Goal: Task Accomplishment & Management: Manage account settings

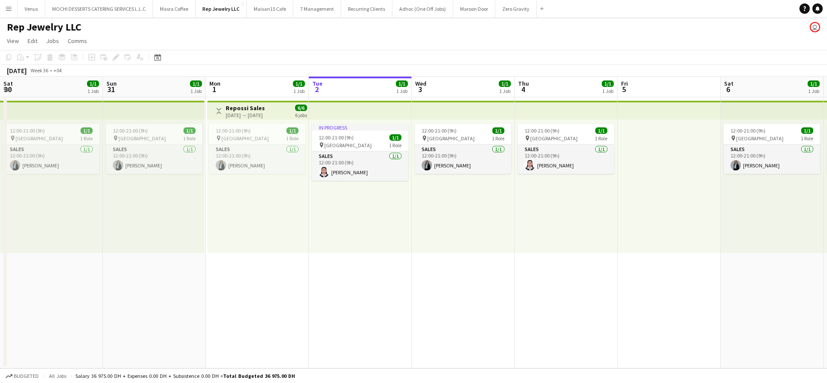
scroll to position [0, 206]
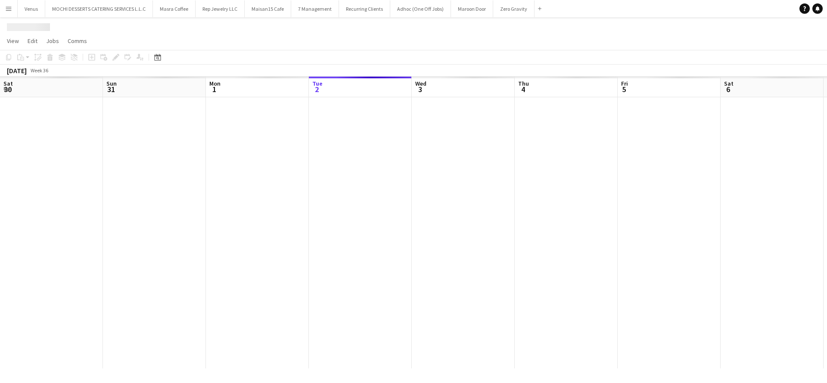
scroll to position [0, 206]
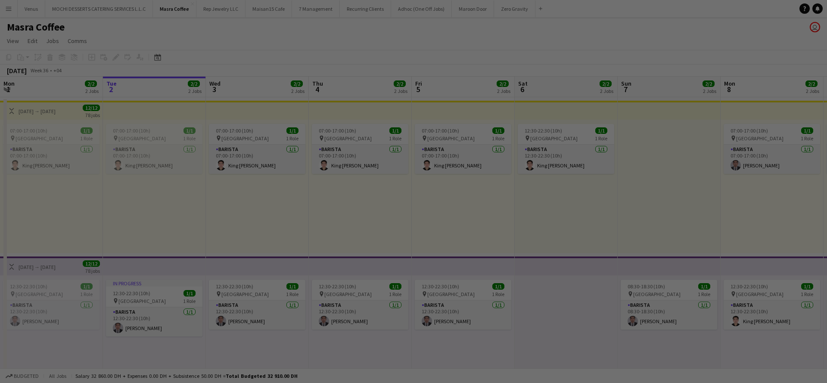
click at [66, 83] on div at bounding box center [417, 193] width 835 height 387
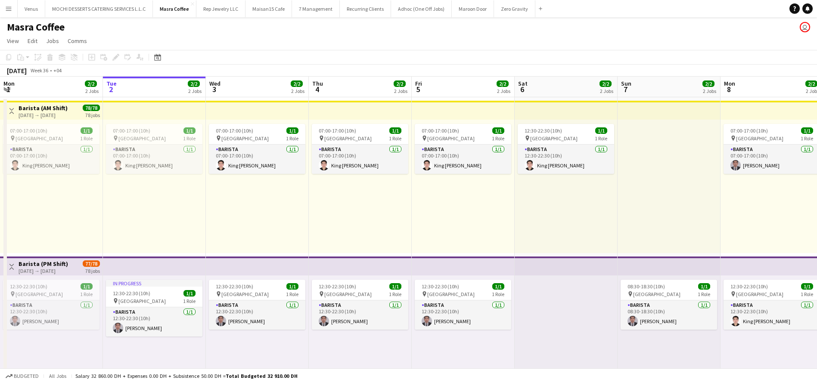
click at [68, 110] on h3 "Barista (AM Shift)" at bounding box center [43, 108] width 49 height 8
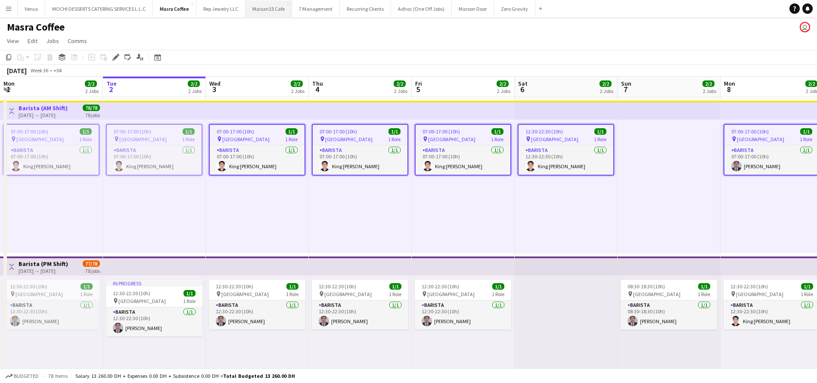
click at [267, 2] on button "Maisan15 Cafe Close" at bounding box center [268, 8] width 47 height 17
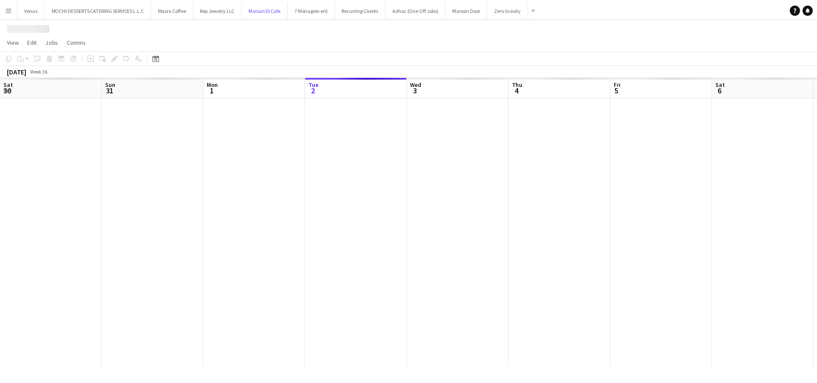
scroll to position [0, 206]
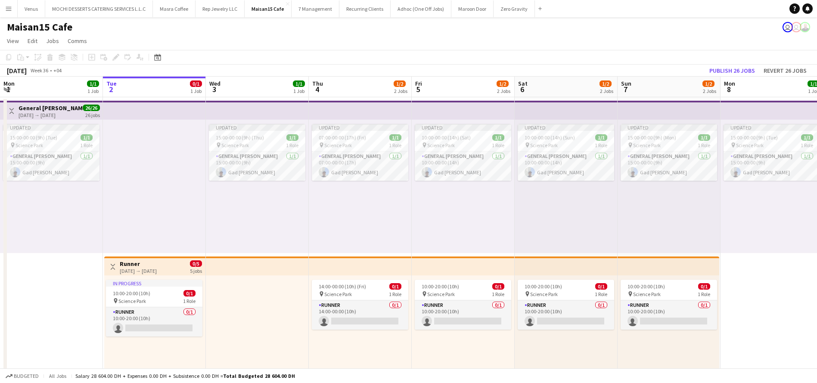
click at [284, 107] on app-top-bar at bounding box center [257, 110] width 103 height 19
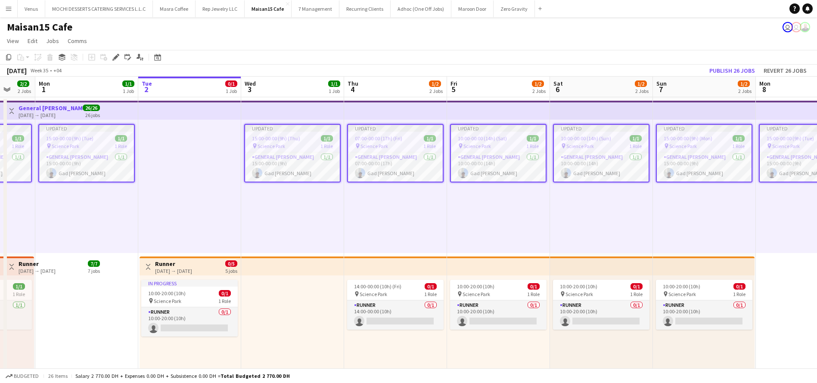
scroll to position [0, 231]
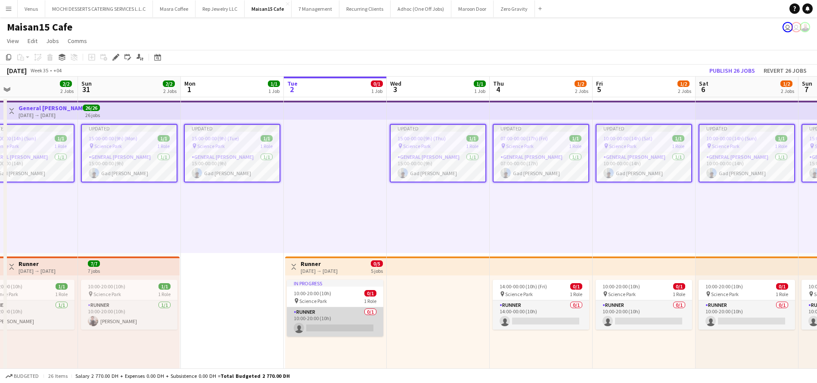
click at [323, 323] on app-card-role "Runner 0/1 10:00-20:00 (10h) single-neutral-actions" at bounding box center [335, 321] width 96 height 29
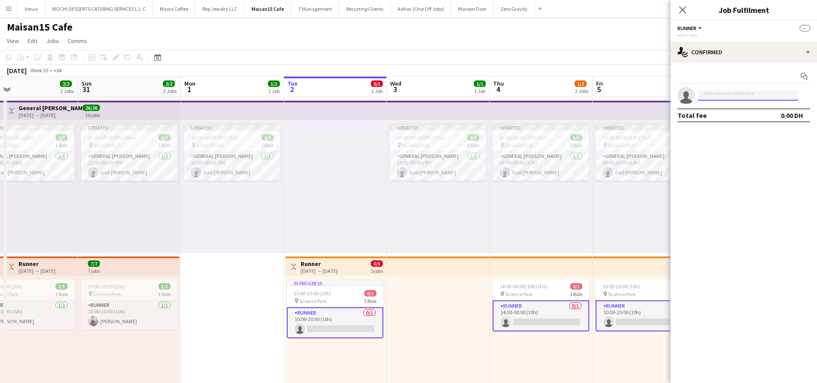
click at [743, 94] on input at bounding box center [748, 95] width 100 height 10
type input "*******"
click at [728, 125] on div "Joselito Azuela Active joeden03031976@gmail.com +971554714118" at bounding box center [748, 115] width 100 height 28
click at [739, 117] on span "joeden03031976@gmail.com" at bounding box center [748, 115] width 86 height 7
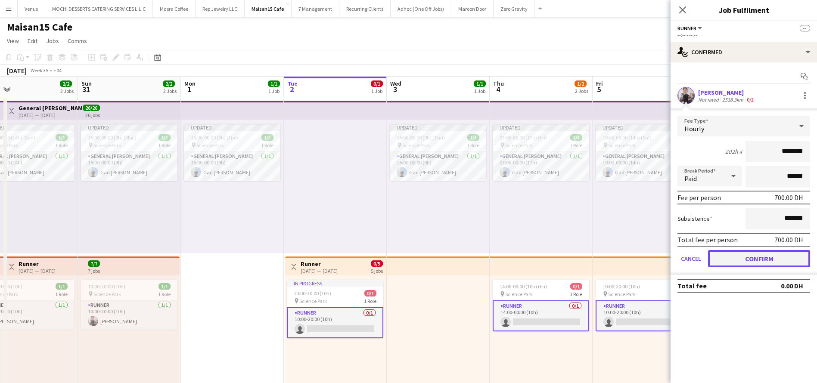
click at [780, 257] on button "Confirm" at bounding box center [759, 258] width 102 height 17
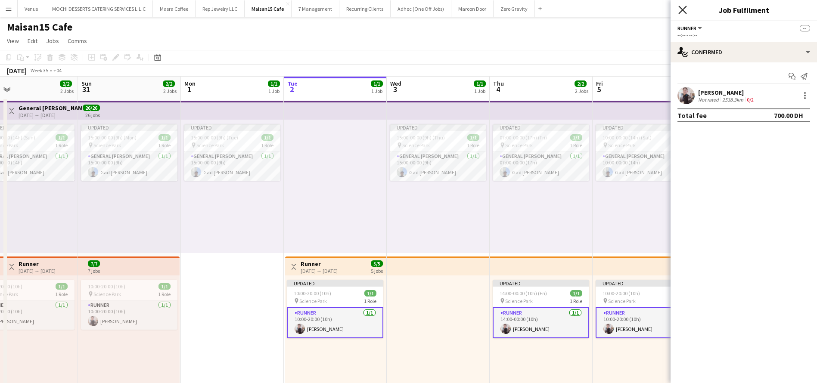
click at [680, 6] on icon at bounding box center [682, 10] width 8 height 8
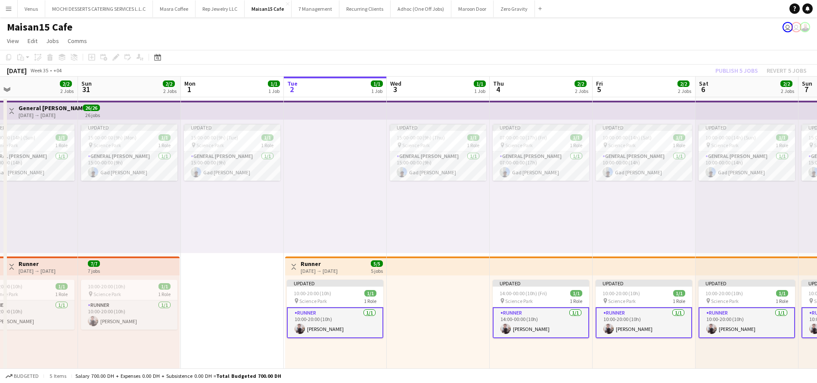
click at [744, 71] on div "Publish 5 jobs Revert 5 jobs" at bounding box center [761, 70] width 112 height 11
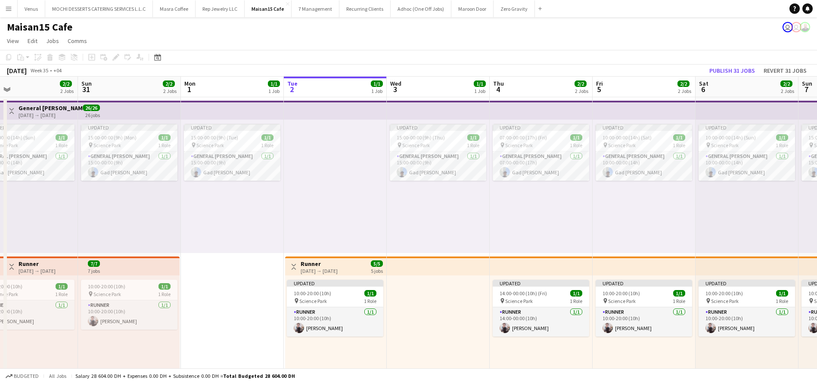
click at [655, 223] on div "Updated 10:00-00:00 (14h) (Sat) 1/1 pin Science Park 1 Role General [PERSON_NAM…" at bounding box center [644, 187] width 103 height 134
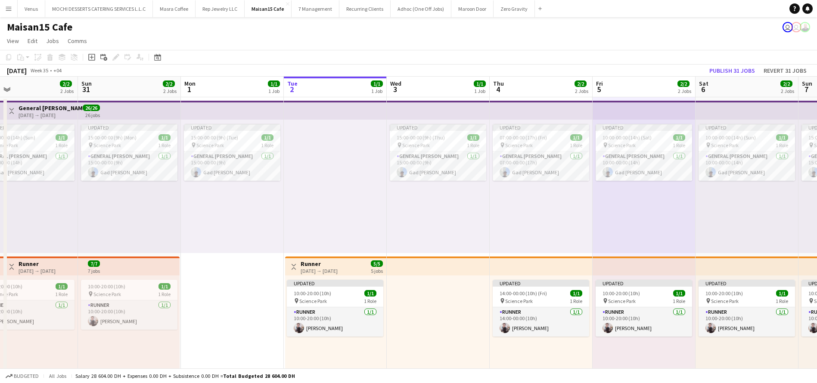
click at [122, 111] on app-top-bar at bounding box center [129, 110] width 103 height 19
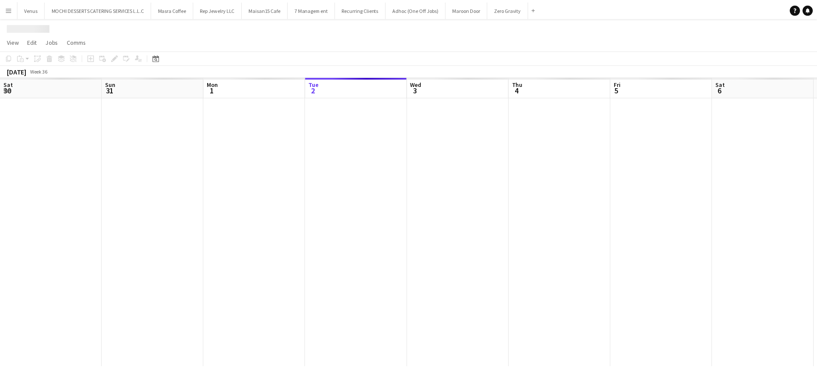
scroll to position [0, 206]
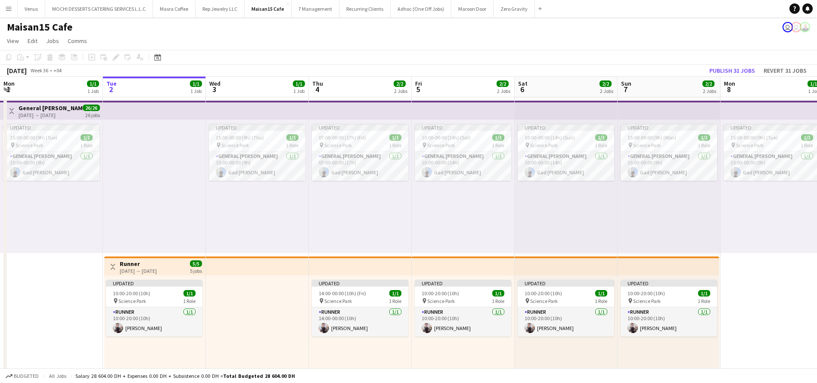
click at [172, 107] on app-top-bar at bounding box center [154, 110] width 103 height 19
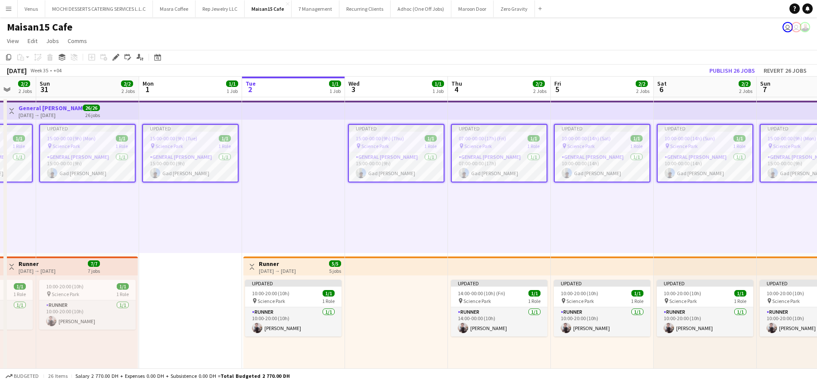
scroll to position [0, 283]
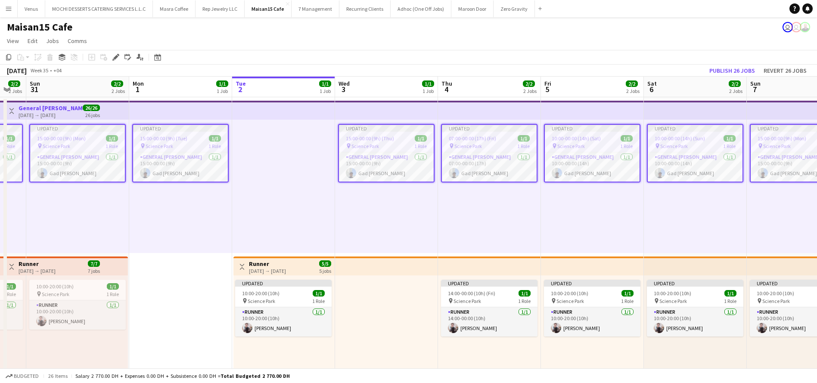
click at [208, 134] on app-job-card "Updated 15:00-00:00 (9h) (Tue) 1/1 pin Science Park 1 Role General [PERSON_NAME…" at bounding box center [180, 153] width 96 height 59
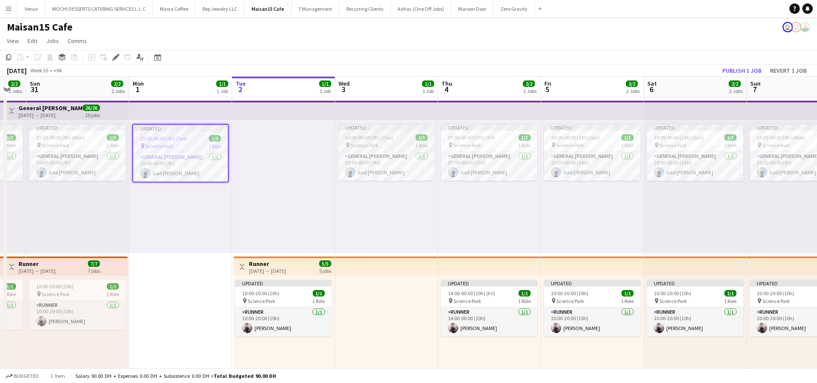
click at [365, 131] on app-job-card "Updated 15:00-00:00 (9h) (Thu) 1/1 pin Science Park 1 Role General [PERSON_NAME…" at bounding box center [386, 152] width 96 height 57
click at [471, 127] on div "Updated" at bounding box center [489, 127] width 96 height 7
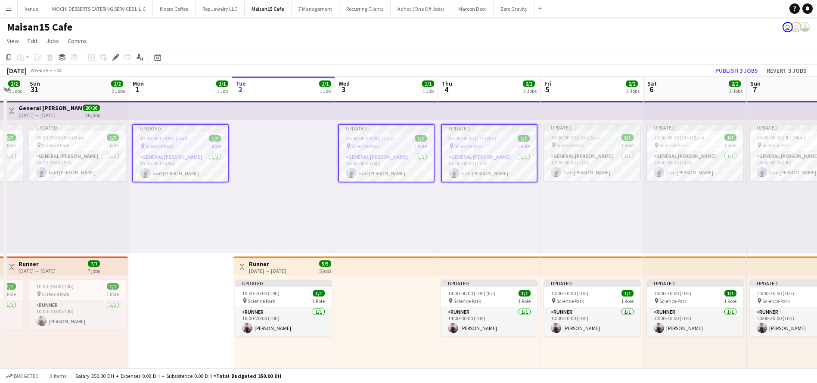
click at [581, 136] on span "10:00-00:00 (14h) (Sat)" at bounding box center [575, 137] width 49 height 6
click at [692, 131] on app-job-card "Updated 10:00-00:00 (14h) (Sun) 1/1 pin Science Park 1 Role General [PERSON_NAM…" at bounding box center [695, 152] width 96 height 57
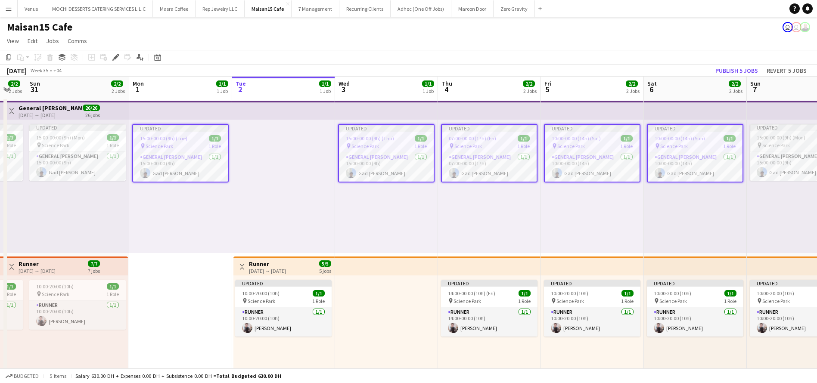
click at [794, 133] on app-job-card "Updated 15:00-00:00 (9h) (Mon) 1/1 pin Science Park 1 Role General [PERSON_NAME…" at bounding box center [798, 152] width 96 height 57
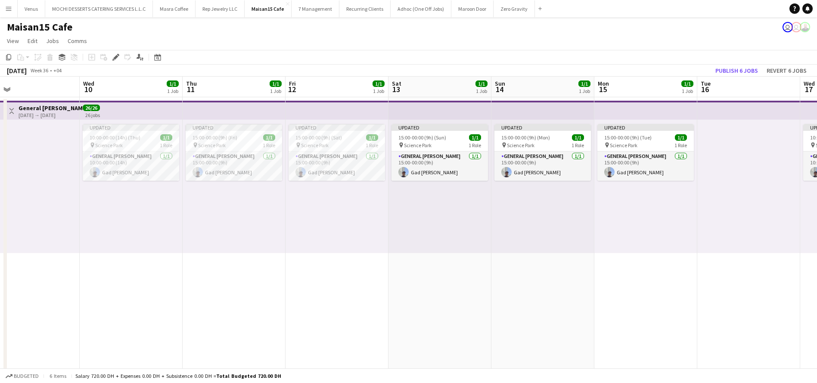
scroll to position [0, 286]
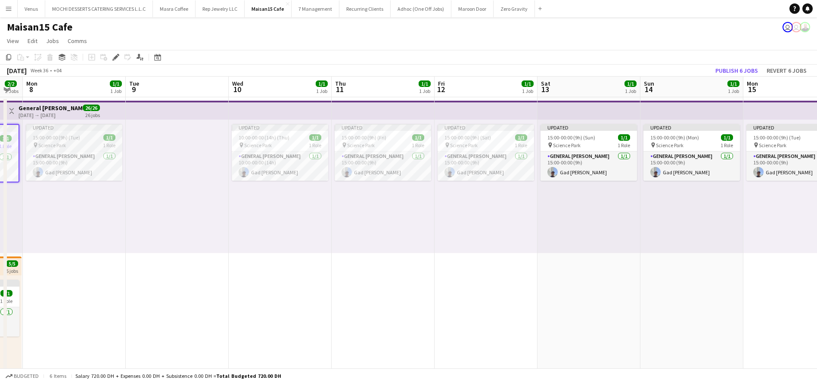
click at [90, 131] on app-job-card "Updated 15:00-00:00 (9h) (Tue) 1/1 pin Science Park 1 Role General [PERSON_NAME…" at bounding box center [74, 152] width 96 height 57
click at [270, 135] on span "10:00-00:00 (14h) (Thu)" at bounding box center [264, 137] width 51 height 6
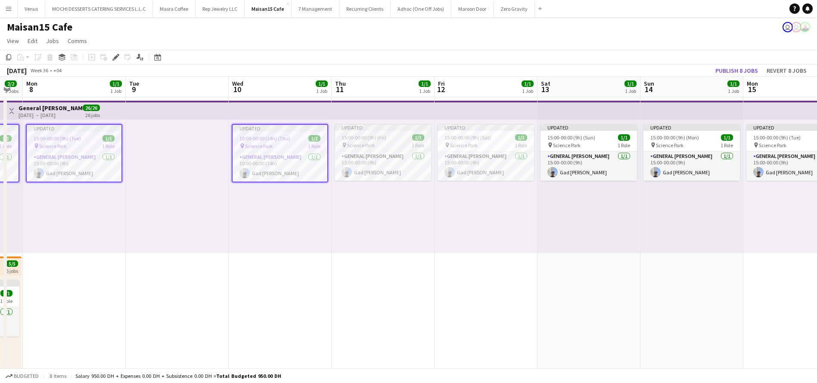
click at [369, 124] on div "Updated" at bounding box center [383, 127] width 96 height 7
click at [488, 136] on span "15:00-00:00 (9h) (Sat)" at bounding box center [467, 137] width 47 height 6
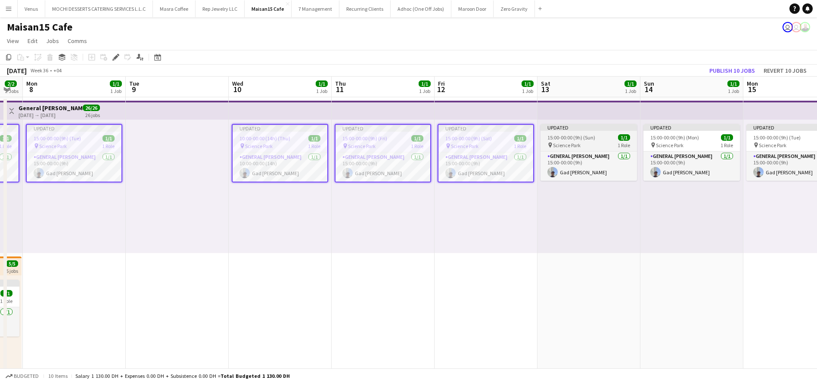
click at [582, 136] on span "15:00-00:00 (9h) (Sun)" at bounding box center [571, 137] width 48 height 6
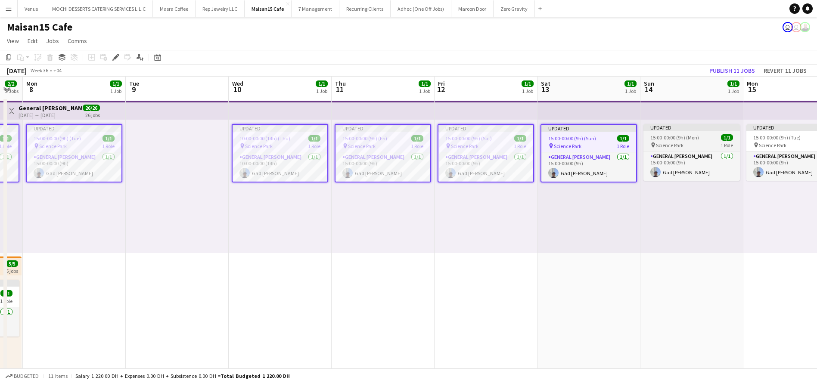
click at [699, 129] on div "Updated" at bounding box center [691, 127] width 96 height 7
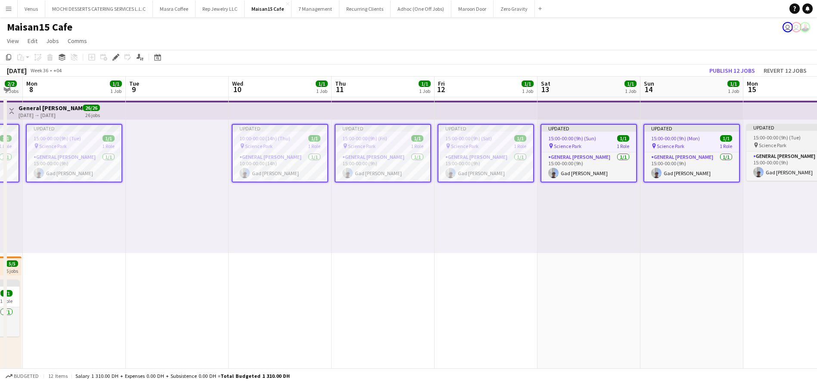
click at [770, 135] on span "15:00-00:00 (9h) (Tue)" at bounding box center [776, 137] width 47 height 6
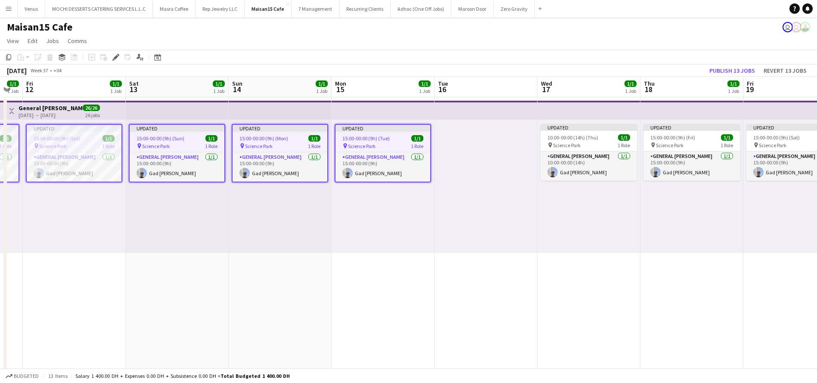
scroll to position [0, 365]
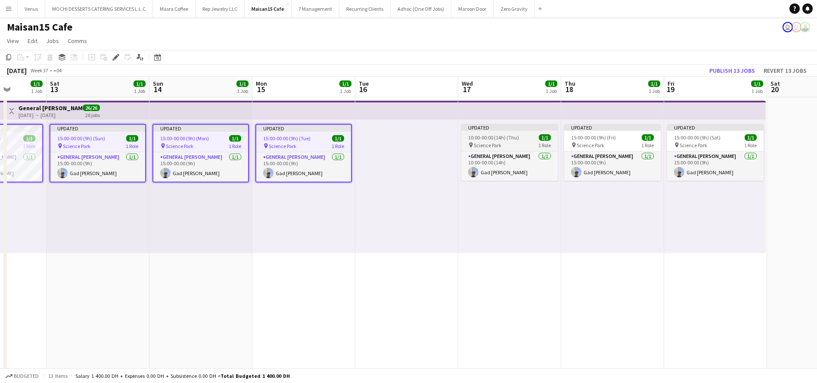
click at [520, 133] on app-job-card "Updated 10:00-00:00 (14h) (Thu) 1/1 pin Science Park 1 Role General [PERSON_NAM…" at bounding box center [509, 152] width 96 height 57
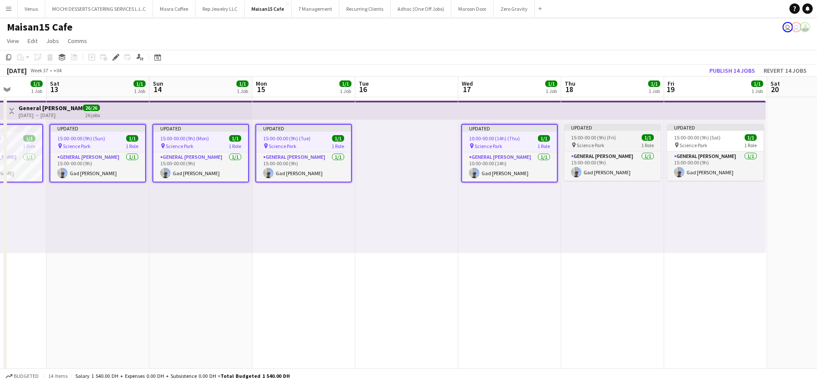
click at [633, 145] on div "pin Science Park 1 Role" at bounding box center [612, 145] width 96 height 7
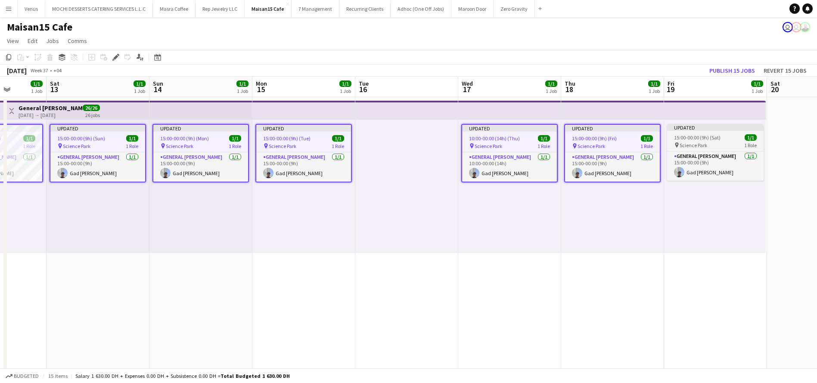
click at [713, 138] on span "15:00-00:00 (9h) (Sat)" at bounding box center [697, 137] width 47 height 6
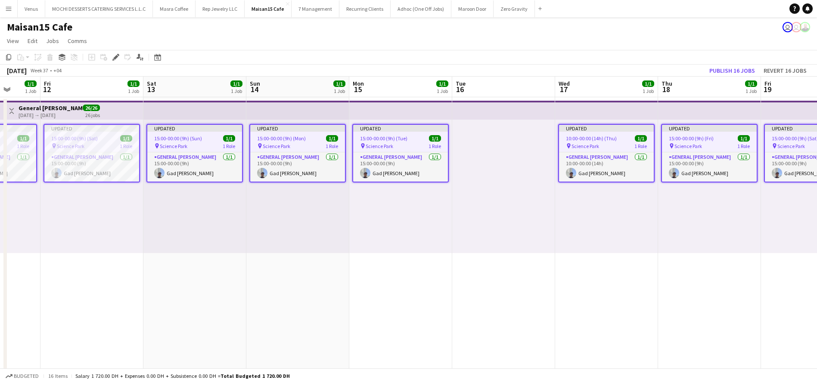
scroll to position [0, 289]
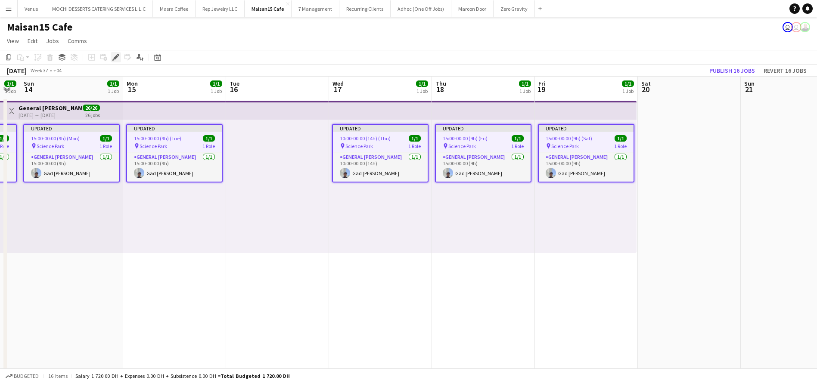
click at [119, 58] on div "Edit" at bounding box center [116, 57] width 10 height 10
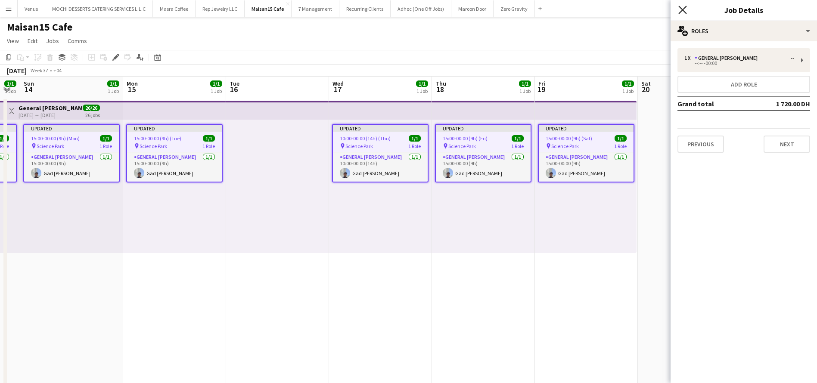
click at [686, 8] on icon "Close pop-in" at bounding box center [682, 10] width 8 height 8
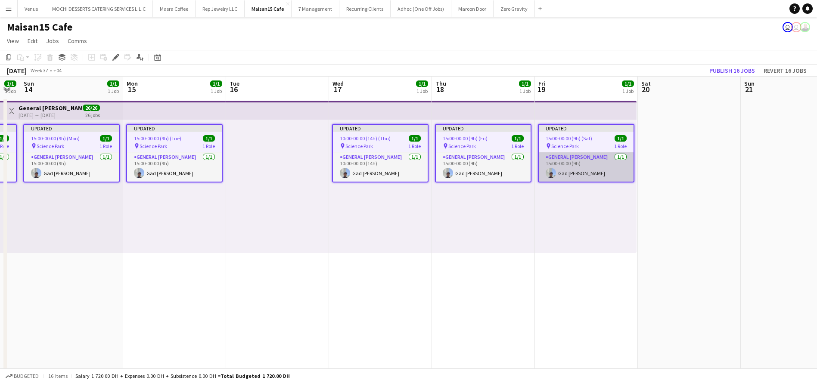
click at [577, 170] on app-card-role "General [PERSON_NAME] [DATE] 15:00-00:00 (9h) [PERSON_NAME]" at bounding box center [586, 166] width 95 height 29
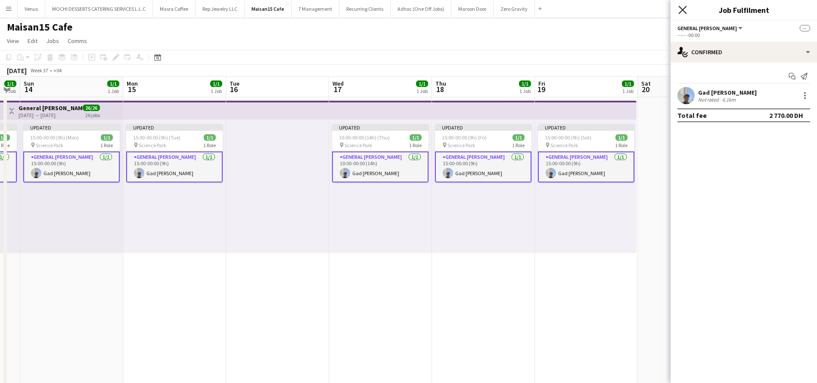
click at [683, 8] on icon "Close pop-in" at bounding box center [682, 10] width 8 height 8
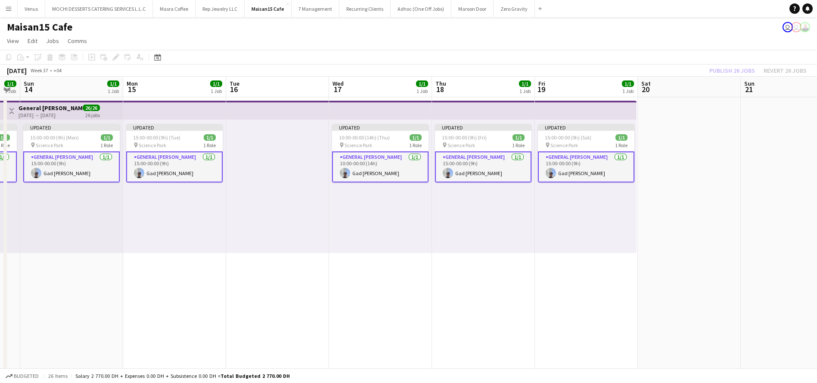
click at [252, 182] on div at bounding box center [277, 187] width 103 height 134
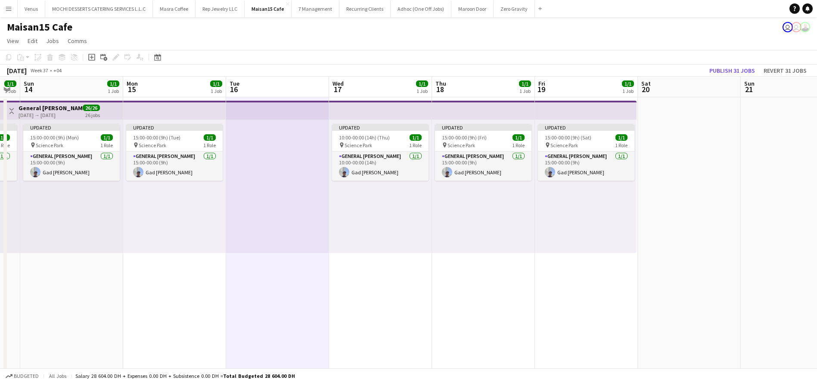
scroll to position [0, 287]
click at [286, 96] on app-board-header-date "Tue 16" at bounding box center [279, 87] width 103 height 21
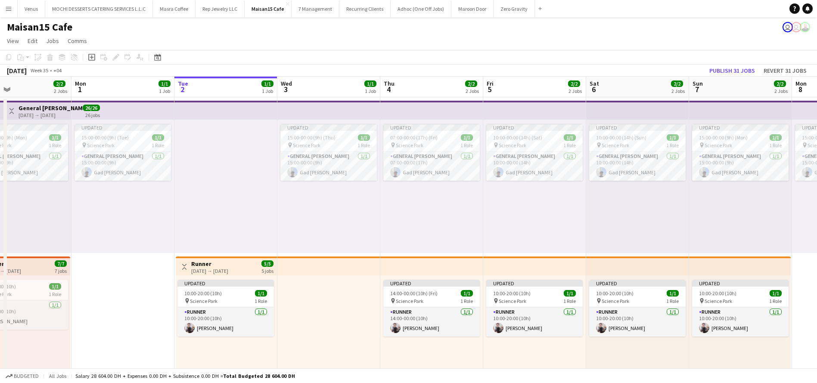
scroll to position [0, 436]
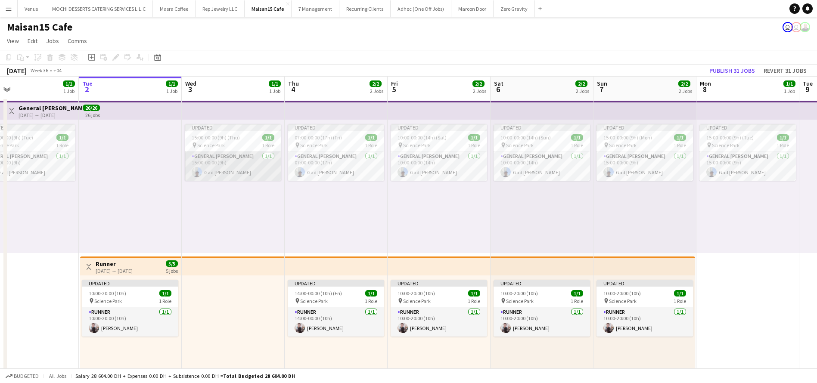
click at [224, 168] on app-card-role "General [PERSON_NAME] [DATE] 15:00-00:00 (9h) [PERSON_NAME]" at bounding box center [233, 166] width 96 height 29
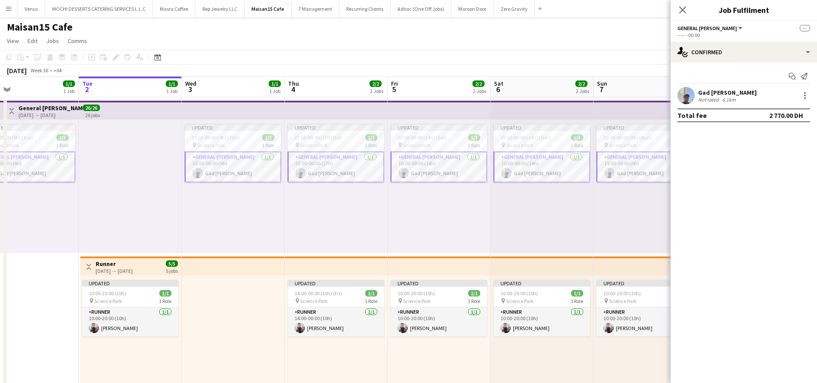
click at [254, 171] on app-card-role "General [PERSON_NAME] [DATE] 15:00-00:00 (9h) [PERSON_NAME]" at bounding box center [233, 167] width 96 height 31
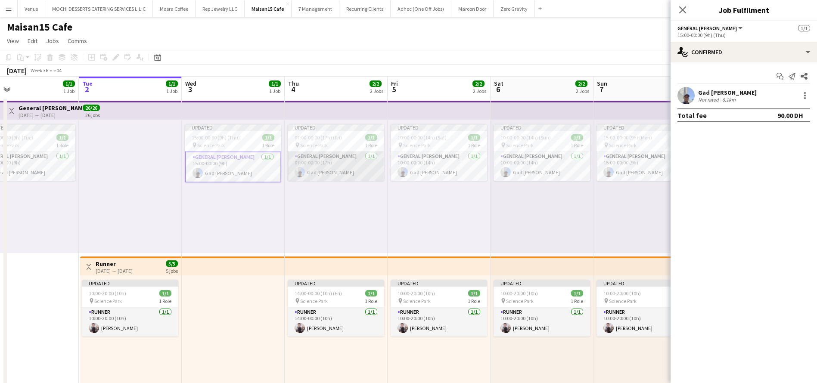
click at [330, 170] on app-card-role "General [PERSON_NAME] [DATE] 07:00-00:00 (17h) [PERSON_NAME]" at bounding box center [336, 166] width 96 height 29
click at [410, 162] on app-card-role "General [PERSON_NAME] [DATE] 10:00-00:00 (14h) [PERSON_NAME]" at bounding box center [439, 166] width 96 height 29
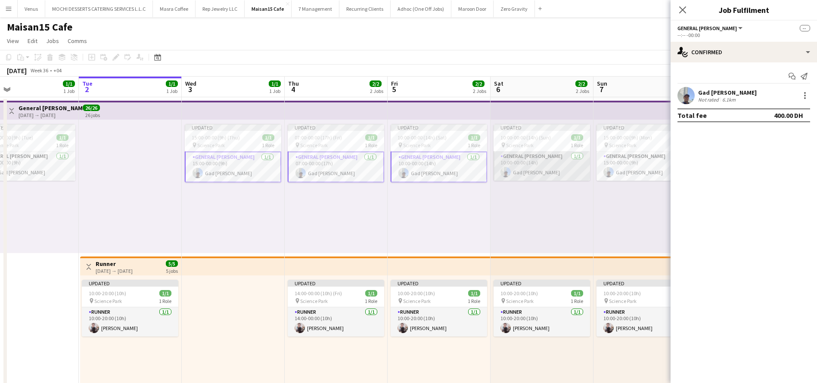
drag, startPoint x: 523, startPoint y: 167, endPoint x: 535, endPoint y: 167, distance: 11.6
click at [524, 168] on app-card-role "General [PERSON_NAME] [DATE] 10:00-00:00 (14h) [PERSON_NAME]" at bounding box center [542, 166] width 96 height 29
click at [615, 168] on app-card-role "General [PERSON_NAME] [DATE] 15:00-00:00 (9h) [PERSON_NAME]" at bounding box center [644, 166] width 96 height 29
click at [807, 91] on div at bounding box center [805, 95] width 10 height 10
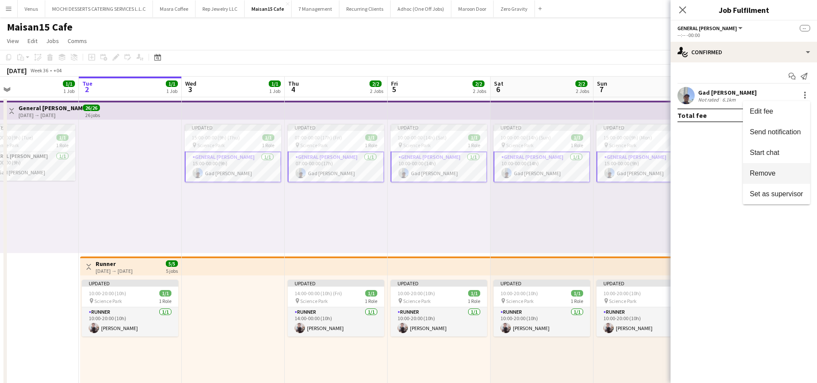
click at [771, 170] on span "Remove" at bounding box center [763, 173] width 26 height 7
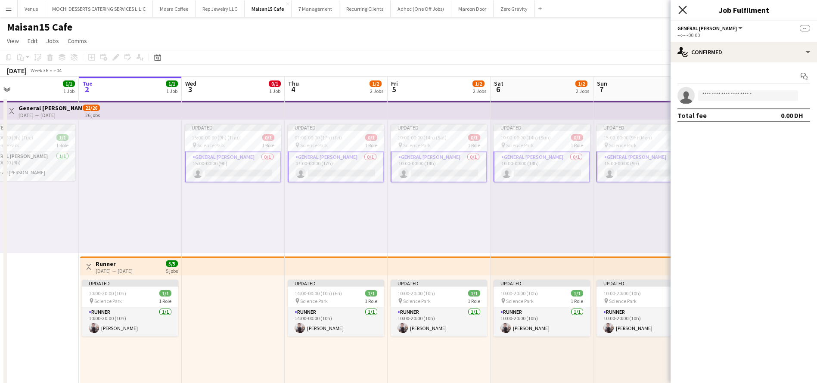
click at [684, 7] on icon "Close pop-in" at bounding box center [682, 10] width 8 height 8
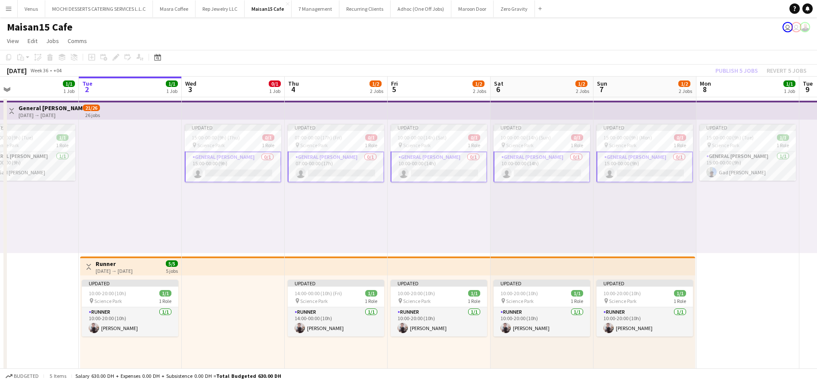
click at [440, 216] on div "Updated 10:00-00:00 (14h) (Sat) 0/1 pin Science Park 1 Role General [PERSON_NAM…" at bounding box center [439, 187] width 103 height 134
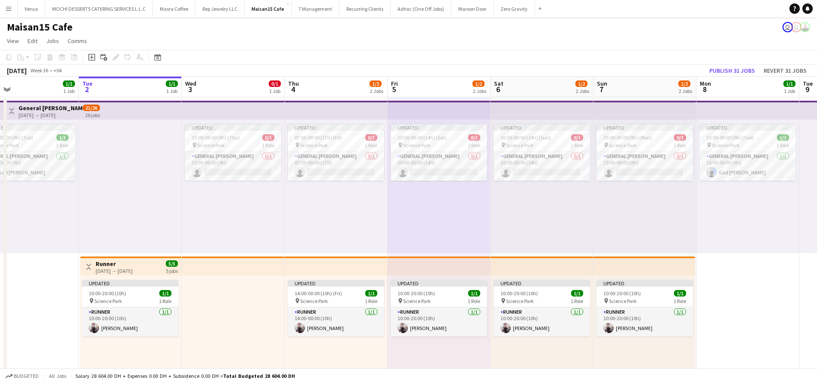
click at [203, 112] on app-top-bar at bounding box center [233, 110] width 103 height 19
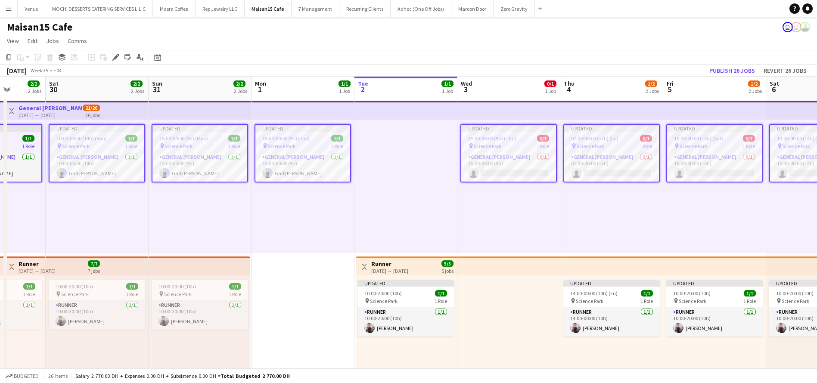
scroll to position [0, 229]
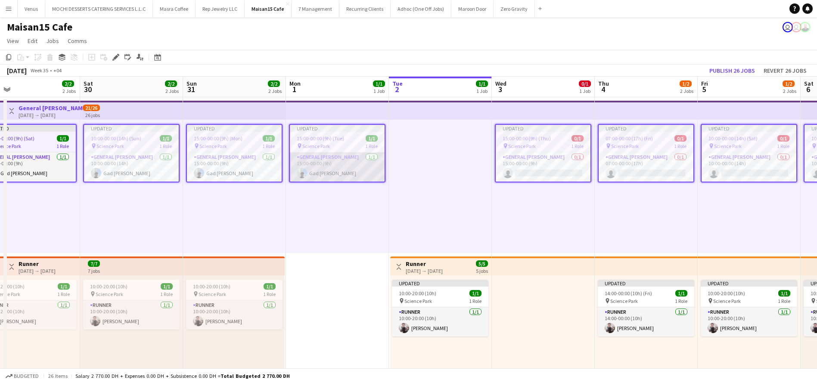
click at [318, 173] on app-card-role "General [PERSON_NAME] [DATE] 15:00-00:00 (9h) [PERSON_NAME]" at bounding box center [337, 166] width 95 height 29
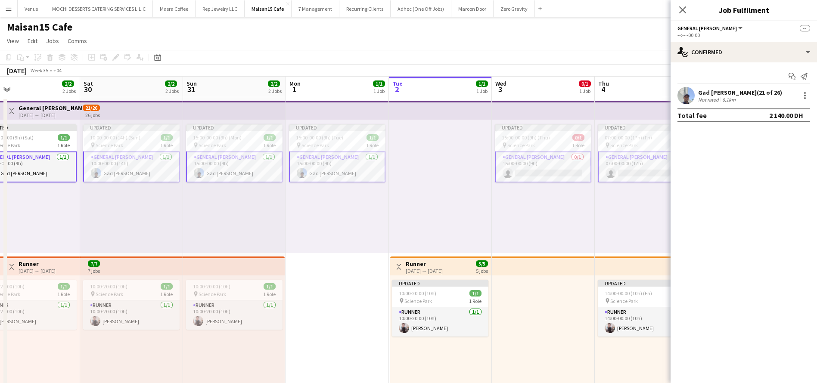
click at [346, 171] on app-card-role "General [PERSON_NAME] [DATE] 15:00-00:00 (9h) [PERSON_NAME]" at bounding box center [337, 167] width 96 height 31
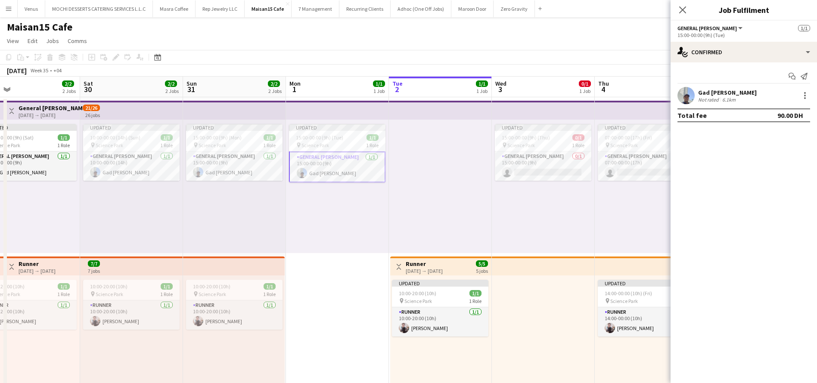
click at [807, 89] on div "Gad [PERSON_NAME] Not rated 6.1km" at bounding box center [744, 95] width 146 height 17
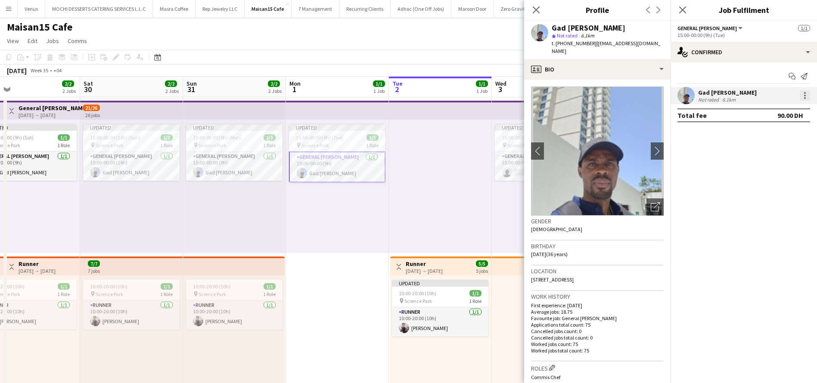
click at [808, 96] on div at bounding box center [805, 95] width 10 height 10
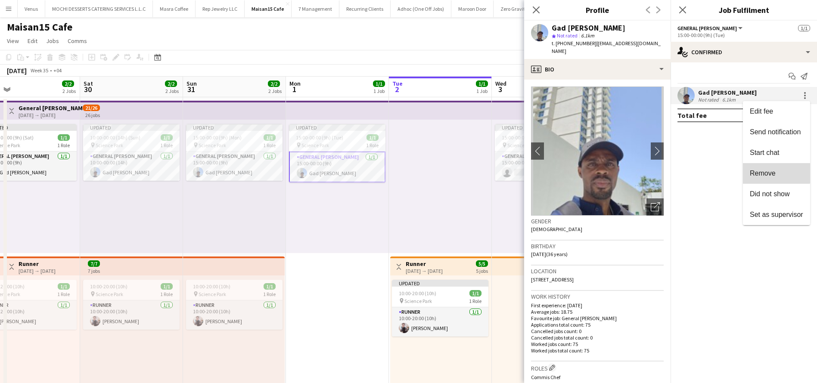
click at [772, 171] on span "Remove" at bounding box center [763, 173] width 26 height 7
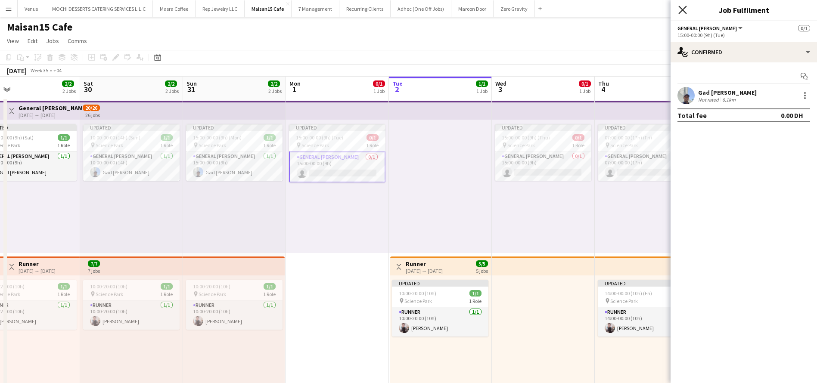
click at [682, 7] on icon "Close pop-in" at bounding box center [682, 10] width 8 height 8
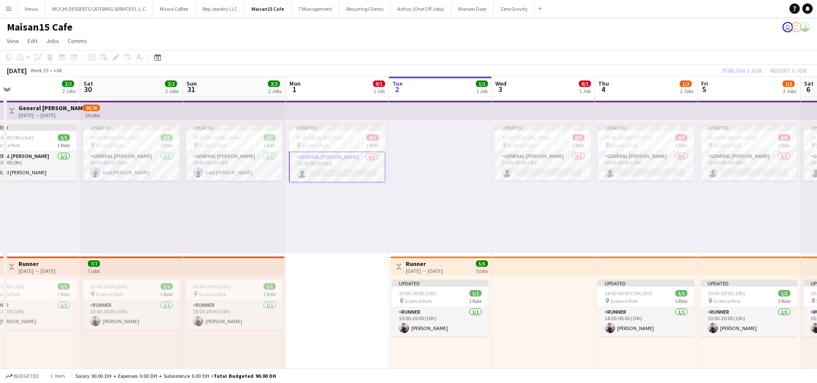
click at [457, 113] on app-top-bar at bounding box center [440, 110] width 103 height 19
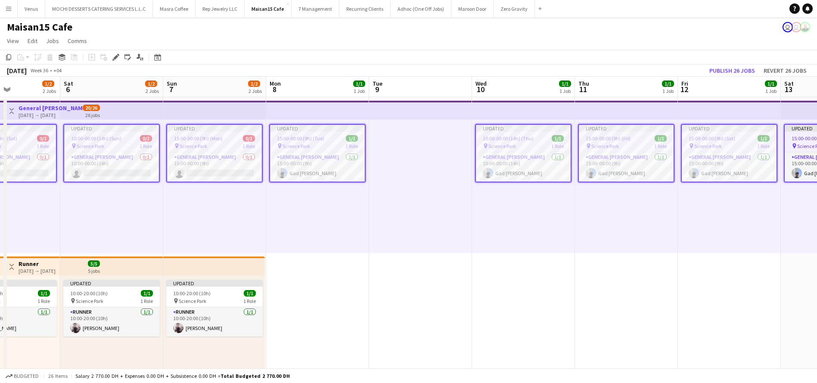
scroll to position [0, 386]
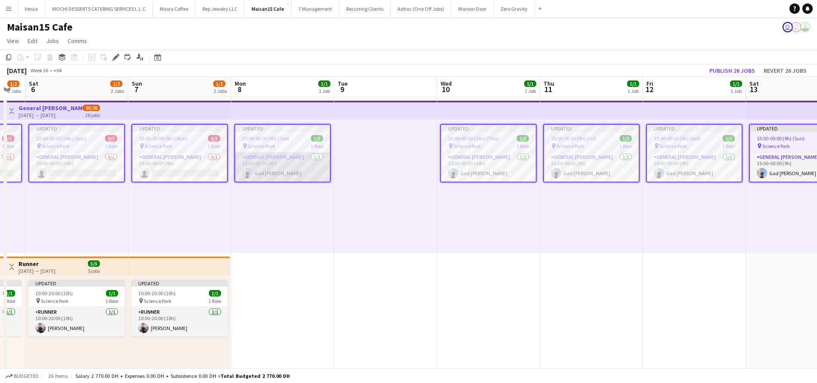
click at [305, 174] on app-card-role "General [PERSON_NAME] [DATE] 15:00-00:00 (9h) [PERSON_NAME]" at bounding box center [282, 166] width 95 height 29
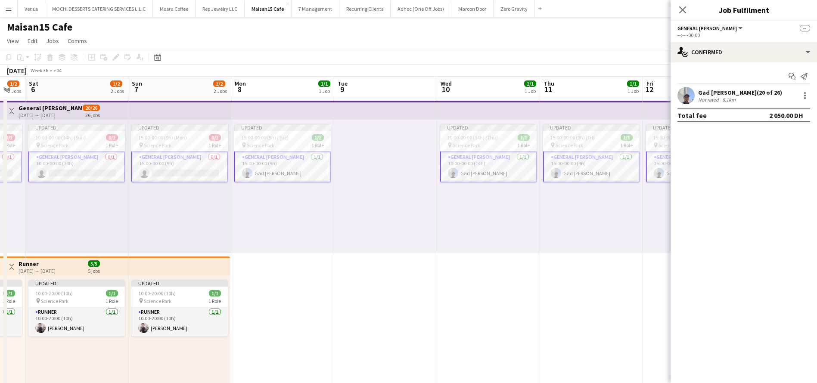
click at [325, 174] on app-card-role "General [PERSON_NAME] [DATE] 15:00-00:00 (9h) [PERSON_NAME]" at bounding box center [282, 167] width 96 height 31
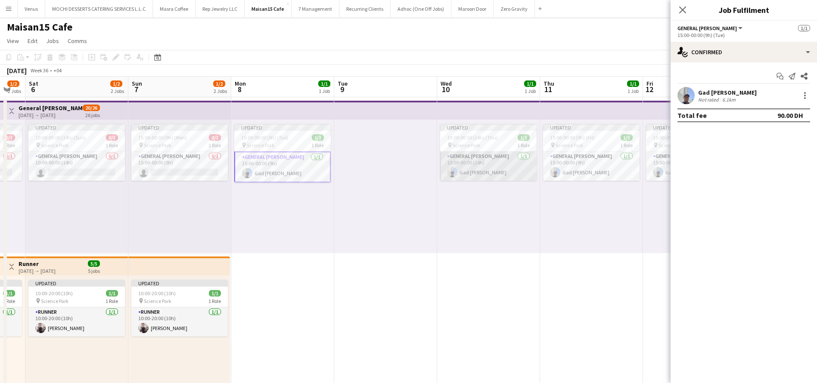
click at [470, 167] on app-card-role "General [PERSON_NAME] [DATE] 10:00-00:00 (14h) [PERSON_NAME]" at bounding box center [488, 166] width 96 height 29
click at [575, 168] on app-card-role "General [PERSON_NAME] [DATE] 15:00-00:00 (9h) [PERSON_NAME]" at bounding box center [591, 166] width 96 height 29
click at [652, 170] on app-card-role "General [PERSON_NAME] [DATE] 15:00-00:00 (9h) [PERSON_NAME]" at bounding box center [694, 166] width 96 height 29
click at [809, 98] on div at bounding box center [805, 95] width 10 height 10
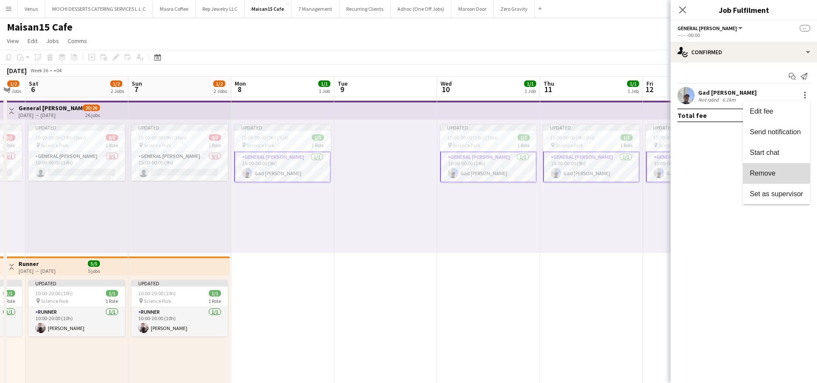
click at [767, 171] on span "Remove" at bounding box center [763, 173] width 26 height 7
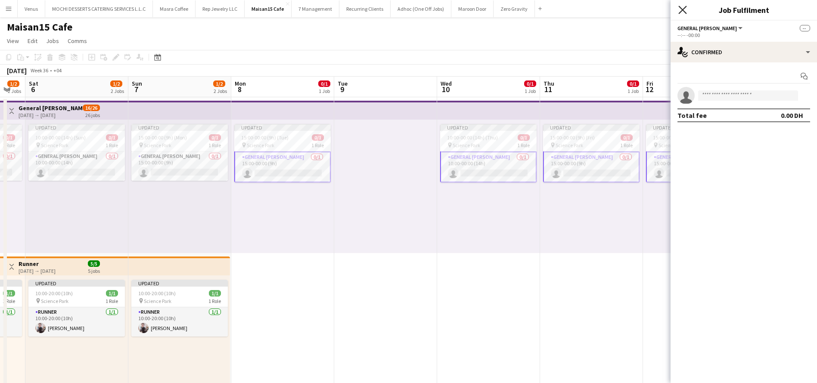
click at [681, 9] on icon "Close pop-in" at bounding box center [682, 10] width 8 height 8
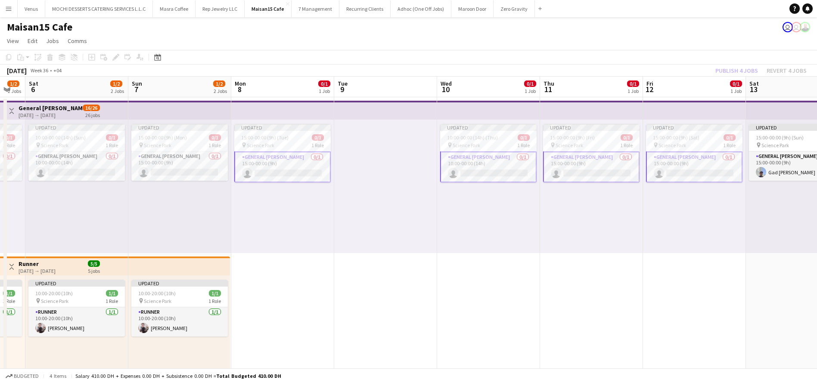
click at [730, 72] on div "Publish 4 jobs Revert 4 jobs" at bounding box center [761, 70] width 112 height 11
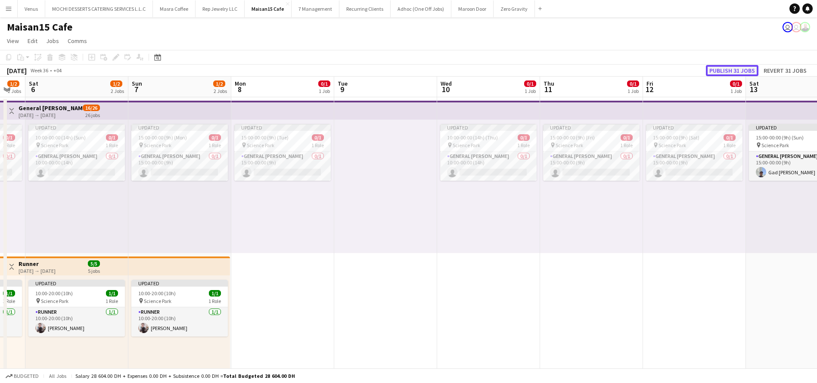
click at [732, 71] on button "Publish 31 jobs" at bounding box center [732, 70] width 53 height 11
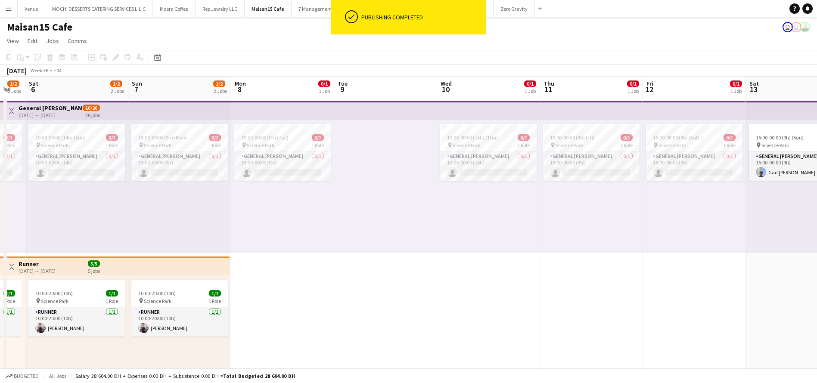
click at [677, 279] on app-date-cell "15:00-00:00 (9h) (Sat) 0/1 pin Science Park 1 Role General [PERSON_NAME] 0/1 15…" at bounding box center [694, 254] width 103 height 315
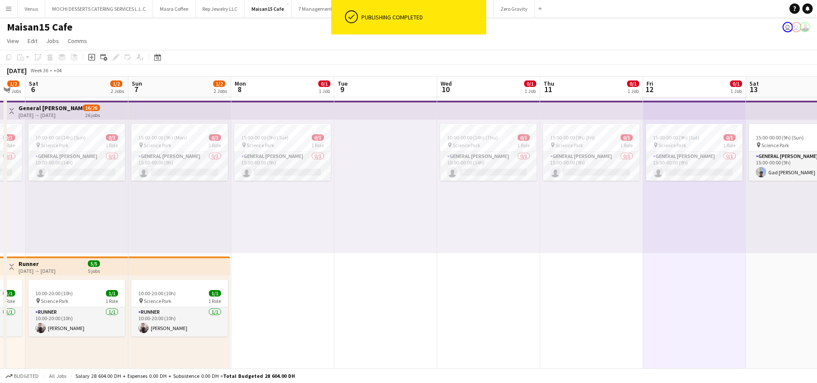
click at [534, 116] on app-top-bar at bounding box center [488, 110] width 103 height 19
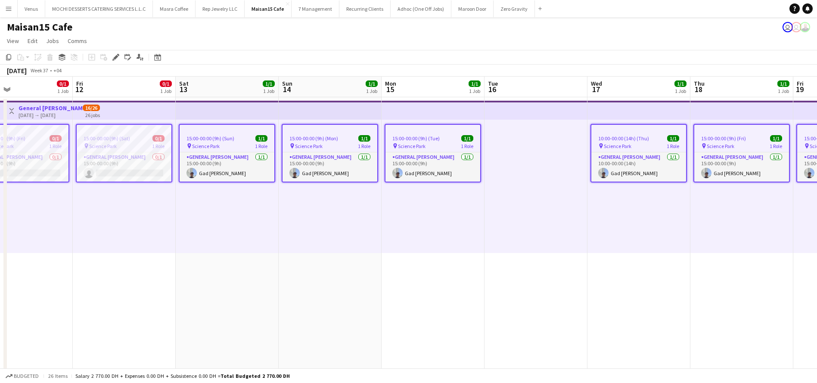
scroll to position [0, 415]
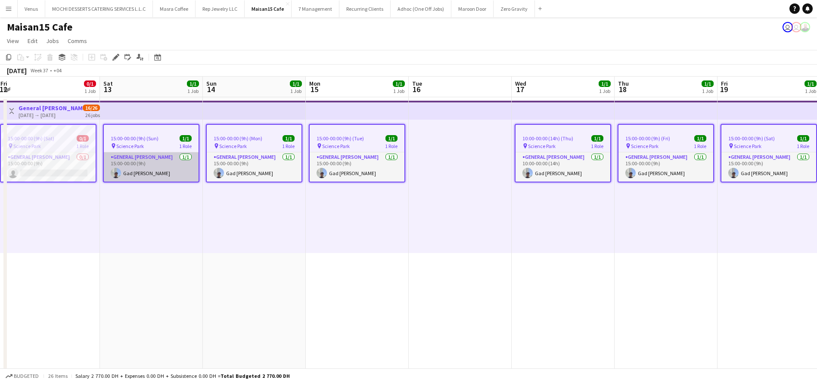
click at [155, 163] on app-card-role "General [PERSON_NAME] [DATE] 15:00-00:00 (9h) [PERSON_NAME]" at bounding box center [151, 166] width 95 height 29
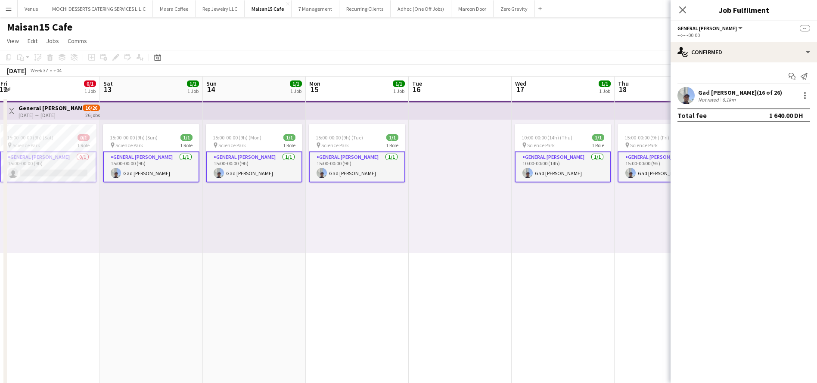
click at [250, 163] on app-card-role "General [PERSON_NAME] [DATE] 15:00-00:00 (9h) [PERSON_NAME]" at bounding box center [254, 167] width 96 height 31
click at [176, 168] on app-card-role "General [PERSON_NAME] [DATE] 15:00-00:00 (9h) [PERSON_NAME]" at bounding box center [151, 167] width 96 height 31
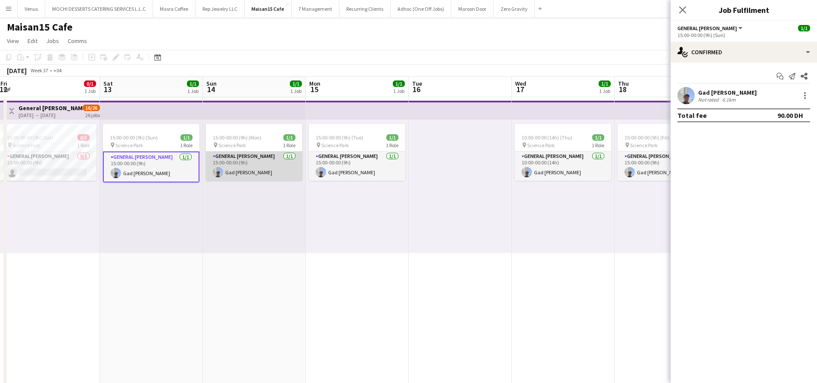
click at [259, 167] on app-card-role "General [PERSON_NAME] [DATE] 15:00-00:00 (9h) [PERSON_NAME]" at bounding box center [254, 166] width 96 height 29
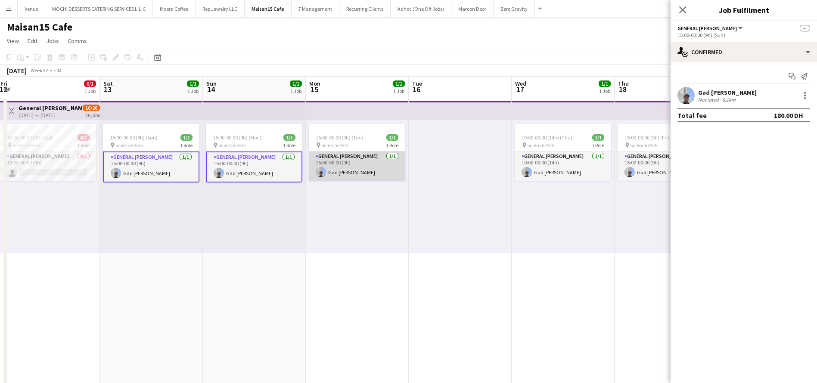
click at [336, 165] on app-card-role "General [PERSON_NAME] [DATE] 15:00-00:00 (9h) [PERSON_NAME]" at bounding box center [357, 166] width 96 height 29
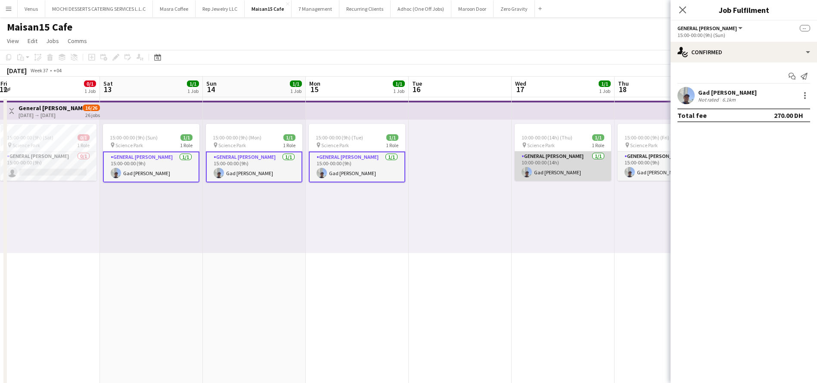
drag, startPoint x: 556, startPoint y: 158, endPoint x: 562, endPoint y: 158, distance: 6.0
click at [556, 158] on app-card-role "General [PERSON_NAME] [DATE] 10:00-00:00 (14h) [PERSON_NAME]" at bounding box center [563, 166] width 96 height 29
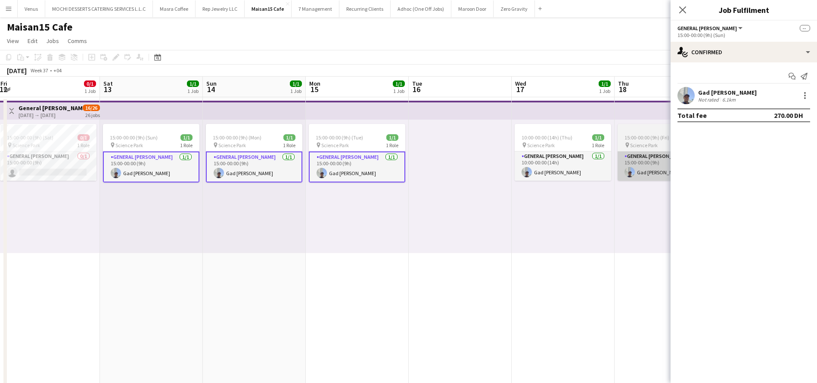
scroll to position [0, 414]
click at [630, 158] on app-card-role "General [PERSON_NAME] [DATE] 15:00-00:00 (9h) [PERSON_NAME]" at bounding box center [666, 166] width 96 height 29
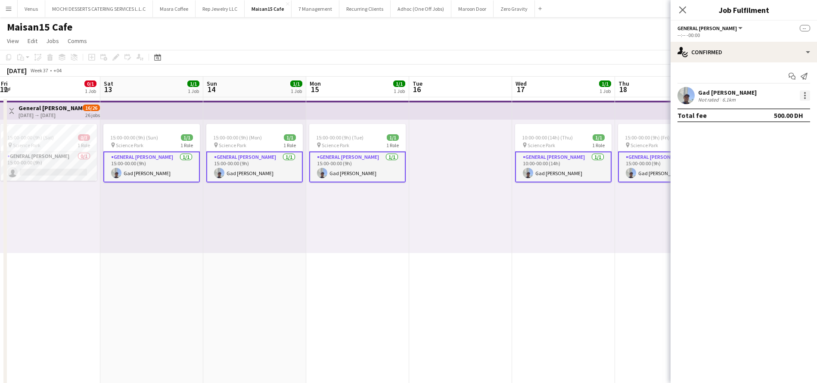
click at [806, 98] on div at bounding box center [805, 95] width 10 height 10
click at [779, 170] on button "Remove" at bounding box center [776, 173] width 67 height 21
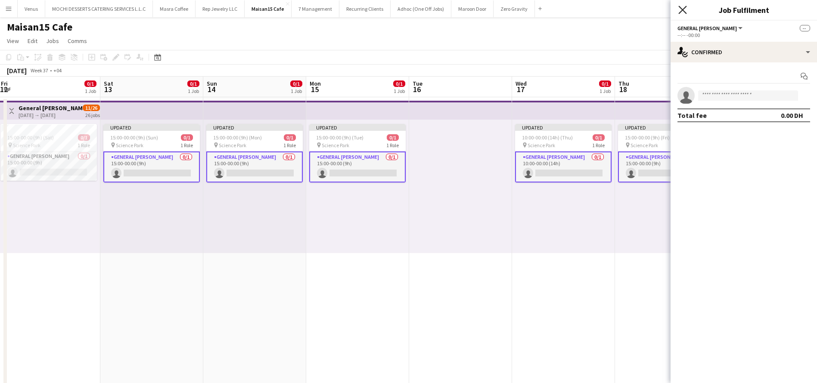
click at [685, 9] on icon "Close pop-in" at bounding box center [682, 10] width 8 height 8
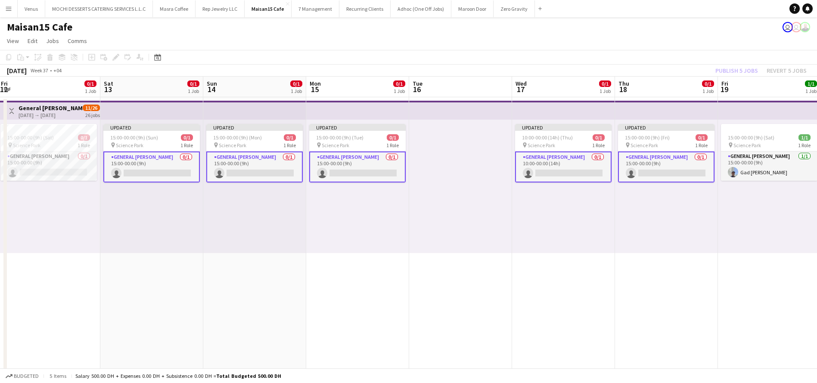
click at [739, 107] on app-top-bar at bounding box center [769, 110] width 102 height 19
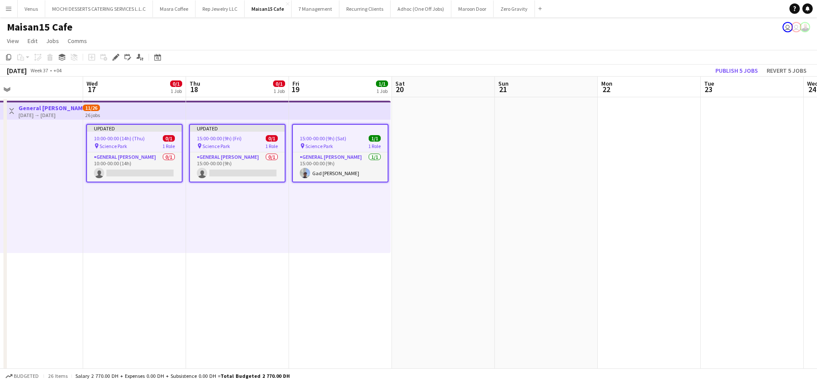
scroll to position [0, 236]
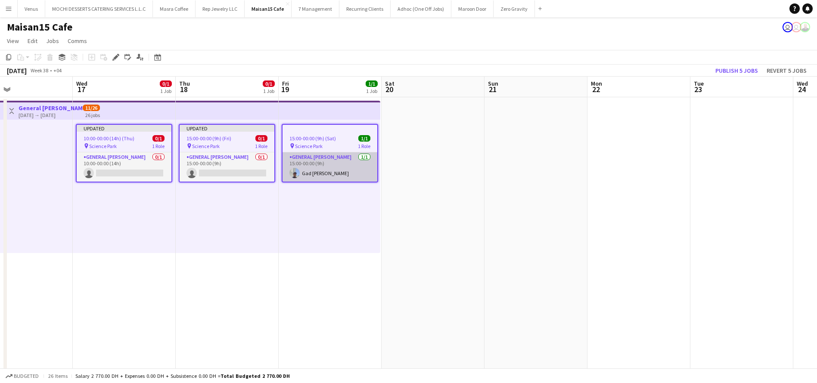
click at [340, 160] on app-card-role "General [PERSON_NAME] [DATE] 15:00-00:00 (9h) [PERSON_NAME]" at bounding box center [330, 166] width 95 height 29
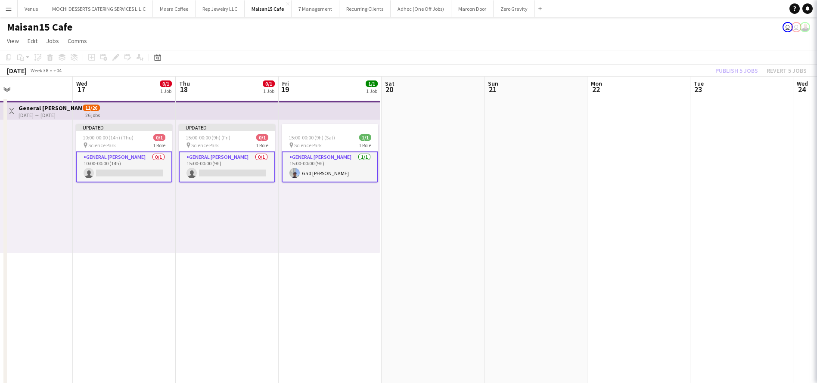
scroll to position [0, 236]
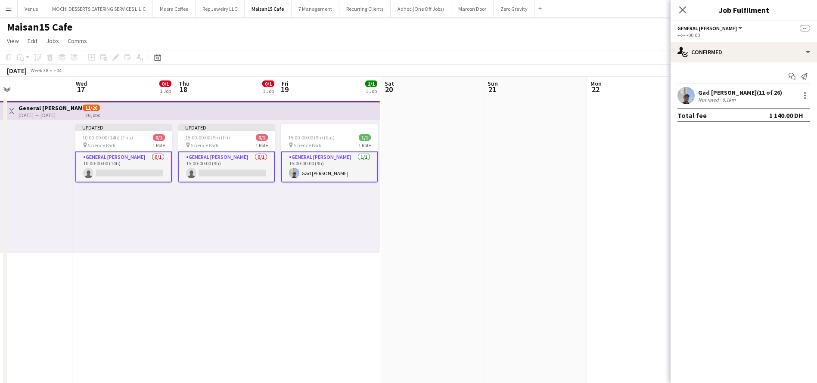
click at [344, 171] on app-card-role "General [PERSON_NAME] [DATE] 15:00-00:00 (9h) [PERSON_NAME]" at bounding box center [329, 167] width 96 height 31
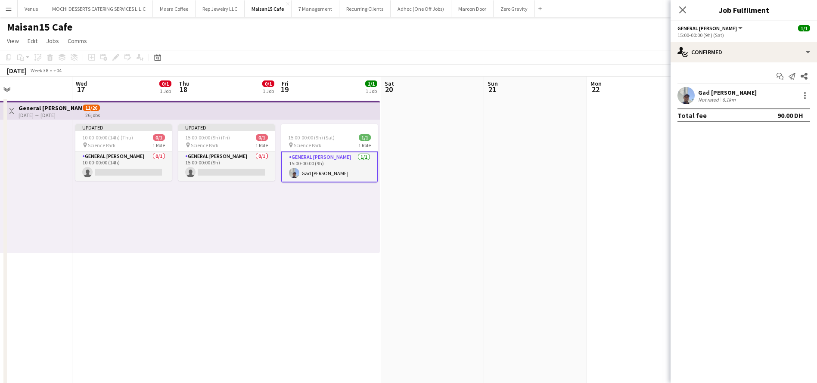
click at [810, 95] on div "Gad [PERSON_NAME] Not rated 6.1km" at bounding box center [744, 95] width 146 height 17
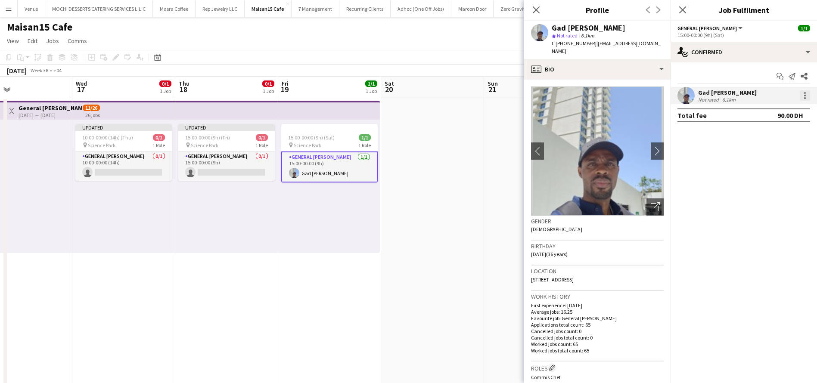
click at [805, 98] on div at bounding box center [805, 98] width 2 height 2
click at [769, 167] on button "Remove" at bounding box center [776, 173] width 67 height 21
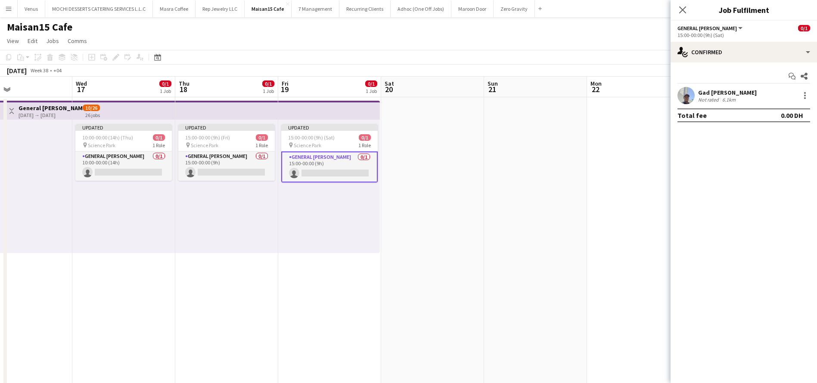
click at [676, 9] on div "Close pop-in" at bounding box center [683, 10] width 24 height 20
click at [684, 9] on icon at bounding box center [682, 10] width 8 height 8
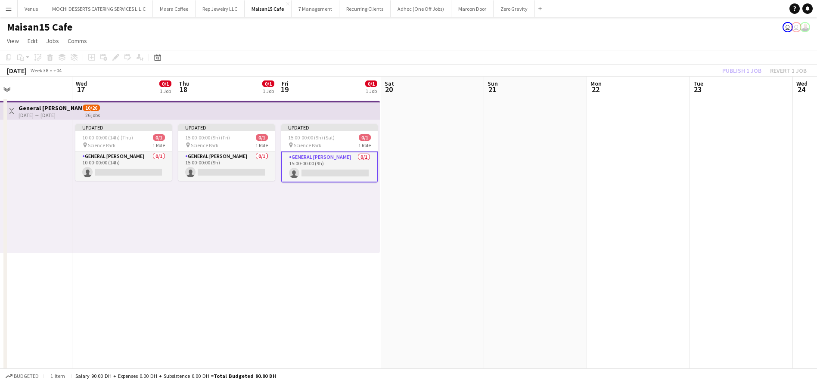
drag, startPoint x: 506, startPoint y: 185, endPoint x: 533, endPoint y: 184, distance: 27.6
click at [506, 185] on app-date-cell at bounding box center [535, 254] width 103 height 315
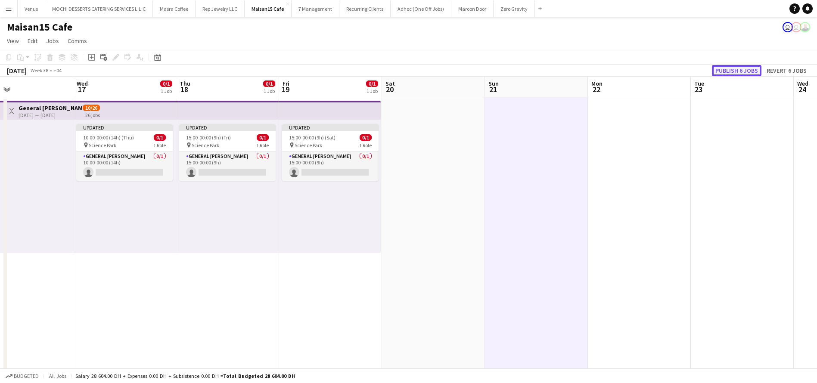
click at [731, 68] on button "Publish 6 jobs" at bounding box center [737, 70] width 50 height 11
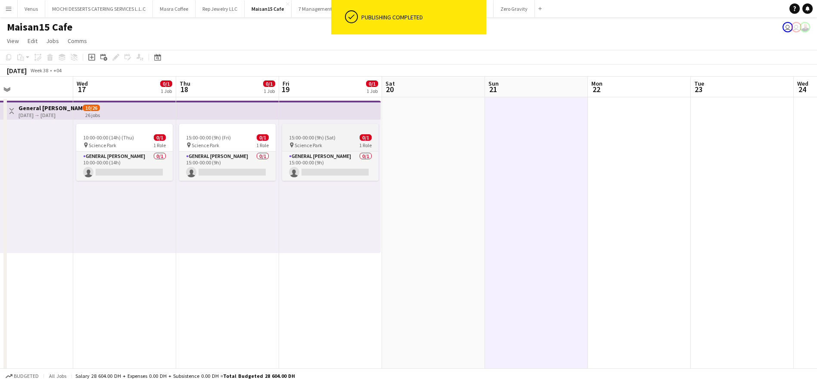
click at [334, 130] on div at bounding box center [330, 127] width 96 height 7
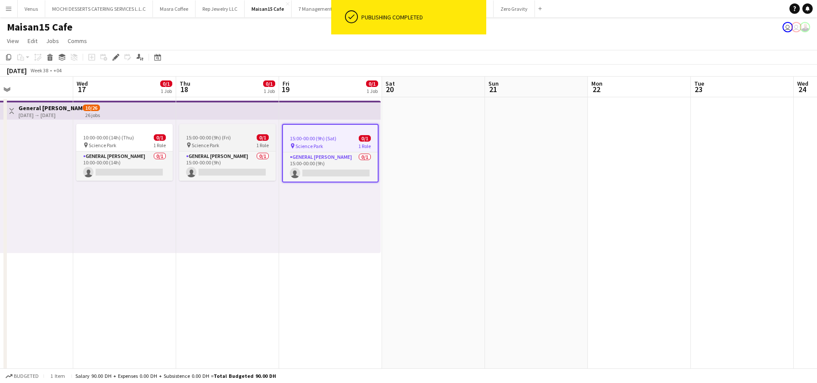
click at [210, 129] on div at bounding box center [227, 127] width 96 height 7
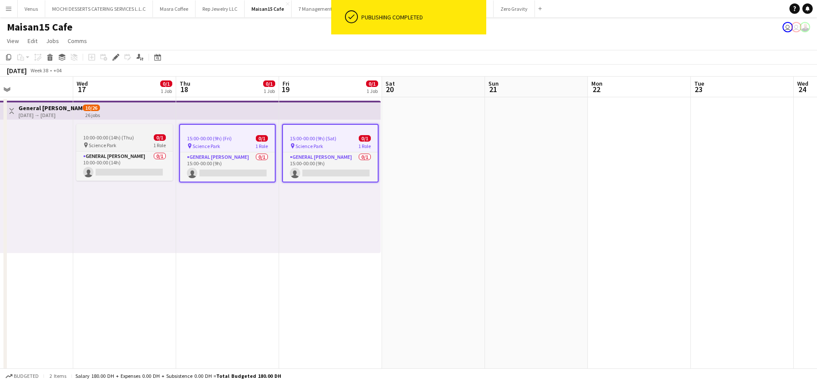
click at [147, 130] on div at bounding box center [124, 127] width 96 height 7
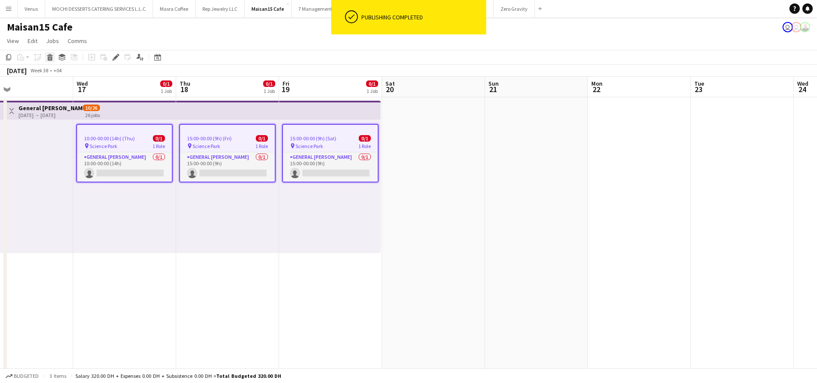
click at [50, 61] on div "Delete" at bounding box center [50, 57] width 10 height 10
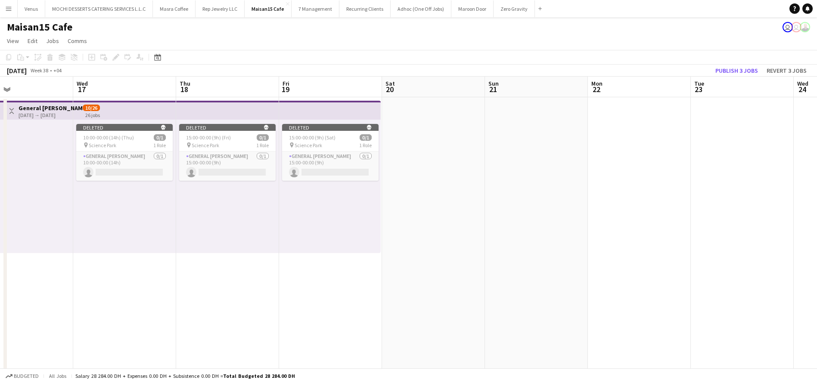
click at [245, 106] on app-top-bar at bounding box center [227, 110] width 103 height 19
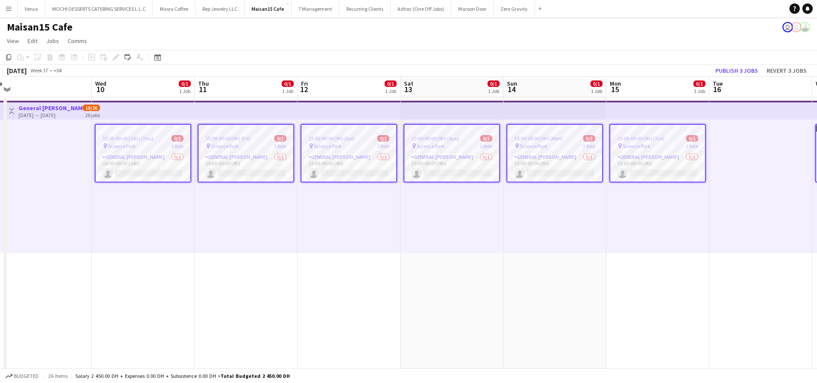
scroll to position [0, 207]
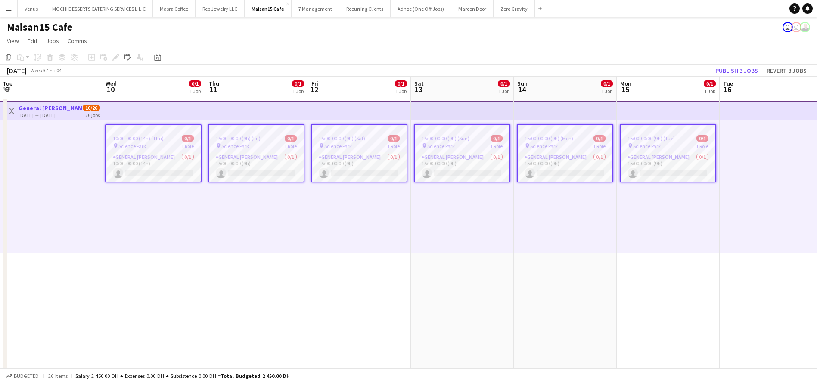
click at [670, 133] on app-job-card "15:00-00:00 (9h) (Tue) 0/1 pin Science Park 1 Role General [PERSON_NAME] 0/1 15…" at bounding box center [668, 153] width 96 height 59
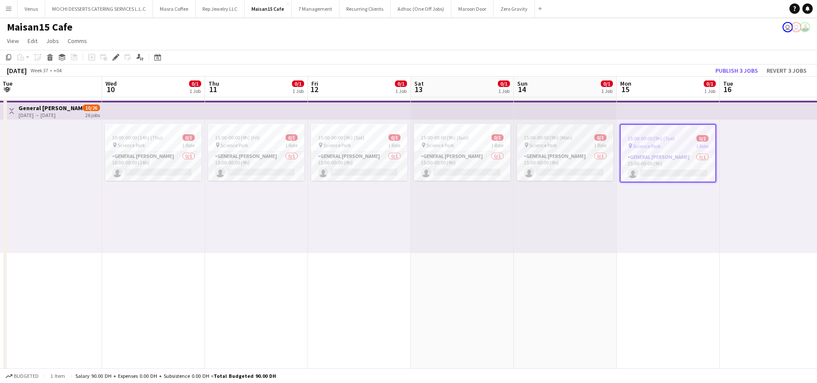
click at [551, 134] on span "15:00-00:00 (9h) (Mon)" at bounding box center [548, 137] width 49 height 6
click at [461, 132] on app-job-card "15:00-00:00 (9h) (Sun) 0/1 pin Science Park 1 Role General [PERSON_NAME] 0/1 15…" at bounding box center [462, 152] width 96 height 57
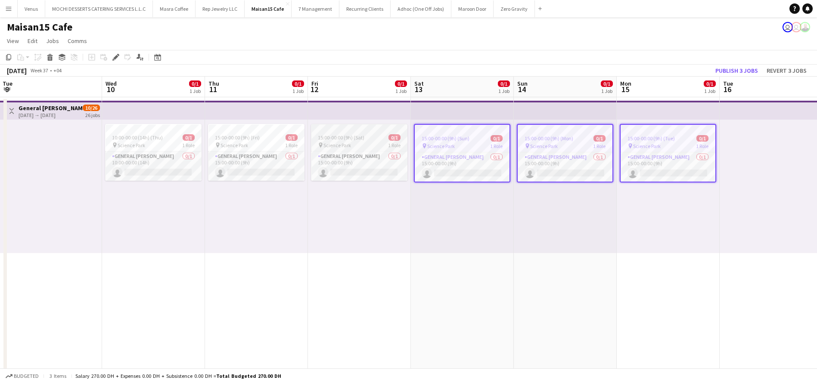
click at [365, 130] on div at bounding box center [359, 127] width 96 height 7
click at [269, 134] on app-job-card "15:00-00:00 (9h) (Fri) 0/1 pin Science Park 1 Role General [PERSON_NAME] 0/1 15…" at bounding box center [256, 152] width 96 height 57
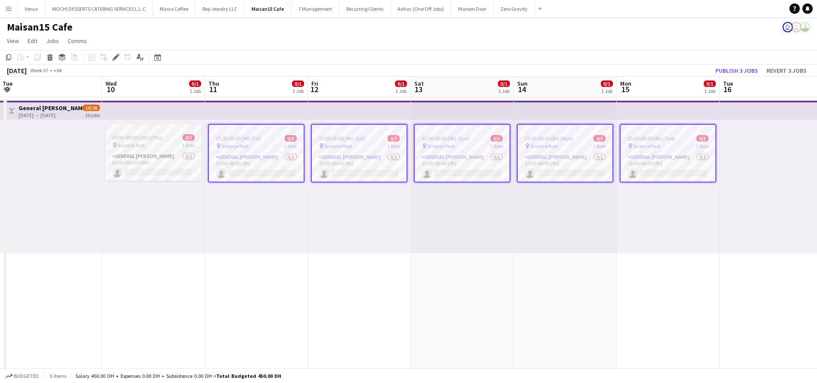
click at [152, 129] on div at bounding box center [153, 127] width 96 height 7
click at [52, 58] on icon at bounding box center [50, 58] width 5 height 4
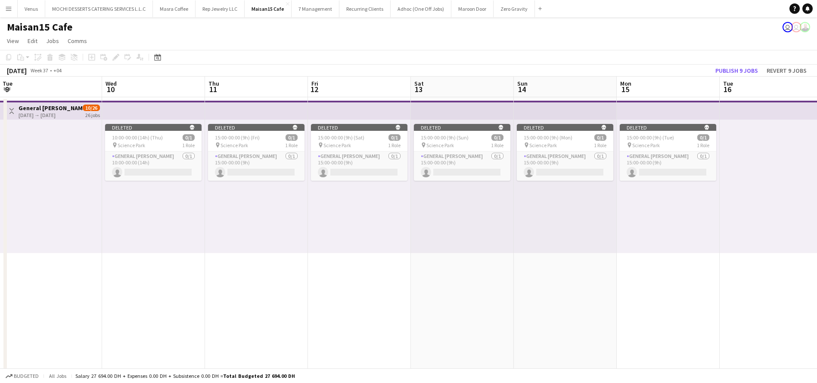
click at [64, 143] on div at bounding box center [50, 187] width 103 height 134
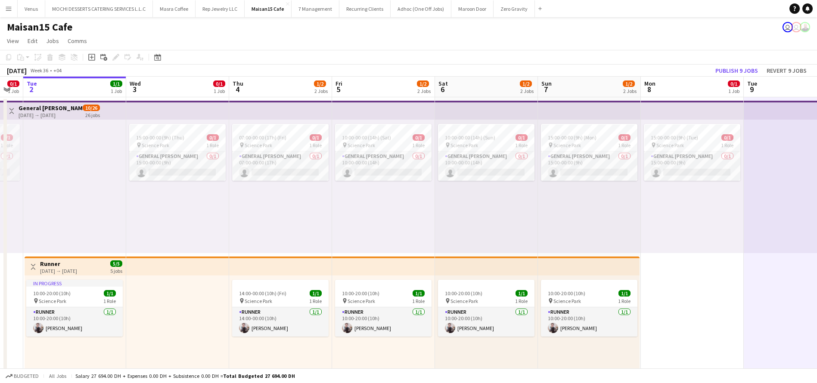
scroll to position [0, 178]
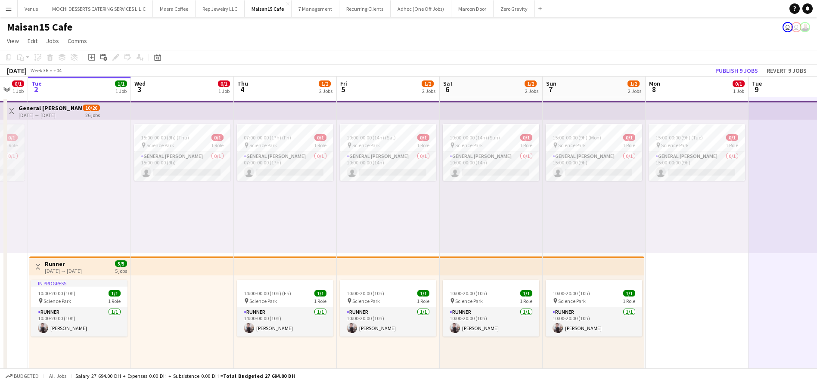
click at [12, 144] on span "1 Role" at bounding box center [11, 145] width 12 height 6
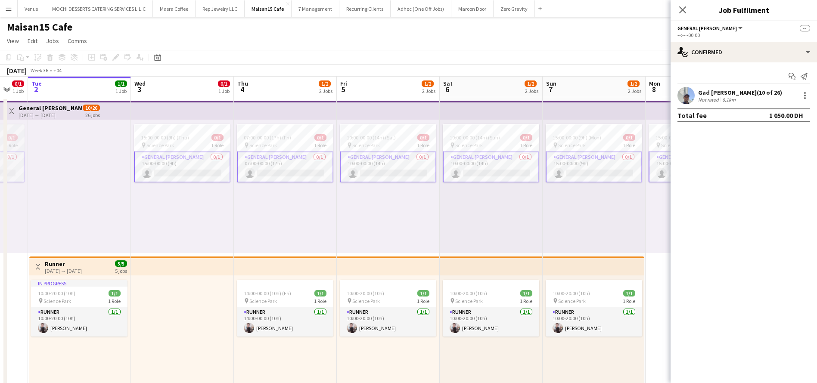
click at [12, 135] on span "0/1" at bounding box center [12, 137] width 12 height 6
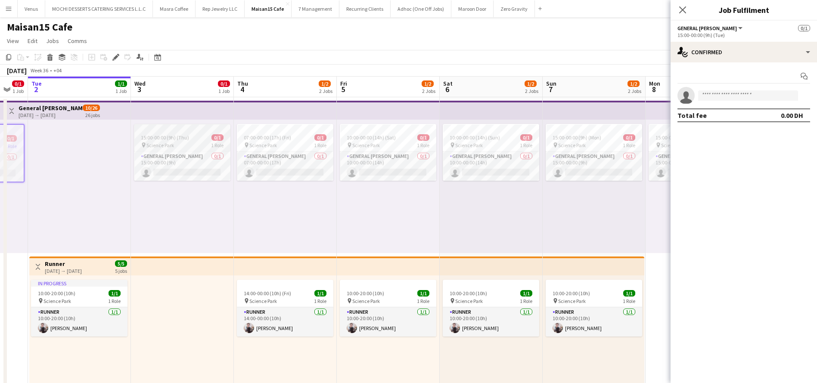
drag, startPoint x: 160, startPoint y: 131, endPoint x: 187, endPoint y: 134, distance: 26.8
click at [161, 131] on app-job-card "15:00-00:00 (9h) (Thu) 0/1 pin Science Park 1 Role General [PERSON_NAME] 0/1 15…" at bounding box center [182, 152] width 96 height 57
click at [289, 138] on span "07:00-00:00 (17h) (Fri)" at bounding box center [267, 137] width 47 height 6
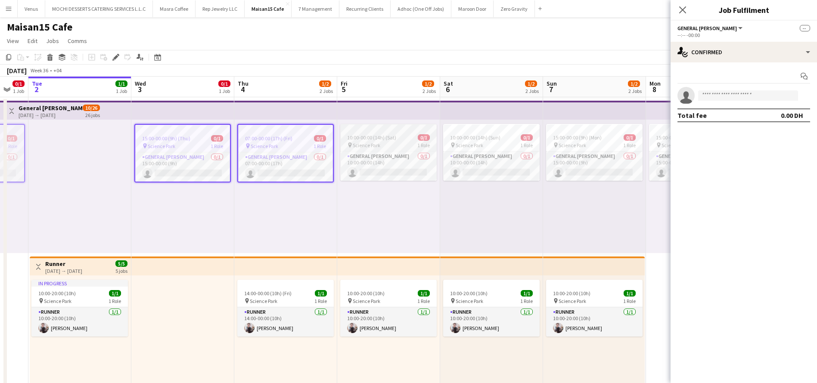
click at [376, 137] on span "10:00-00:00 (14h) (Sat)" at bounding box center [371, 137] width 49 height 6
click at [481, 137] on span "10:00-00:00 (14h) (Sun)" at bounding box center [475, 137] width 50 height 6
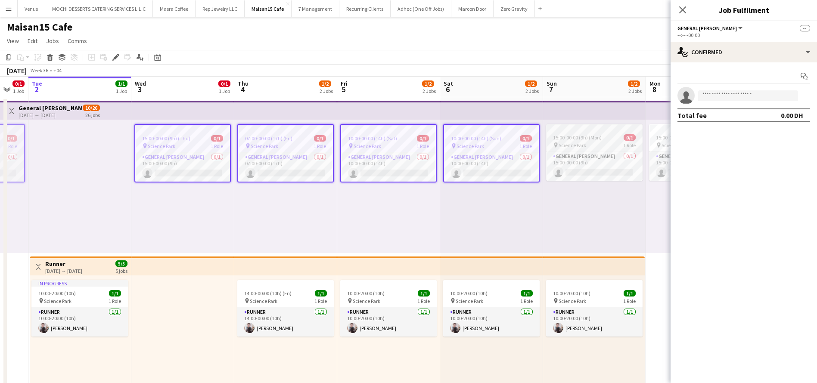
click at [571, 140] on span "15:00-00:00 (9h) (Mon)" at bounding box center [577, 137] width 49 height 6
click at [658, 137] on span "15:00-00:00 (9h) (Tue)" at bounding box center [679, 137] width 47 height 6
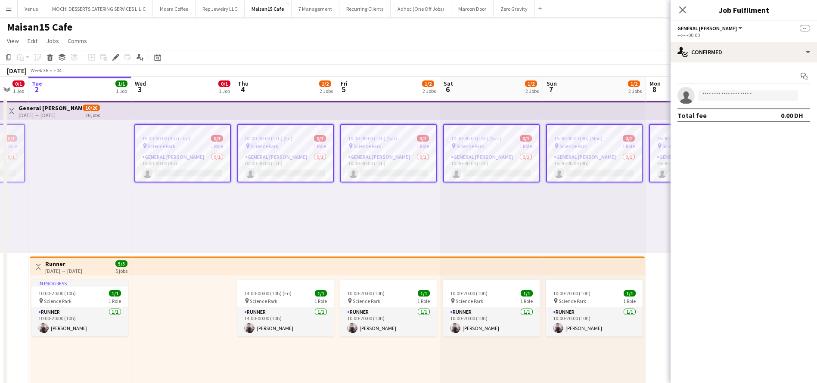
click at [686, 5] on app-icon "Close pop-in" at bounding box center [682, 10] width 10 height 10
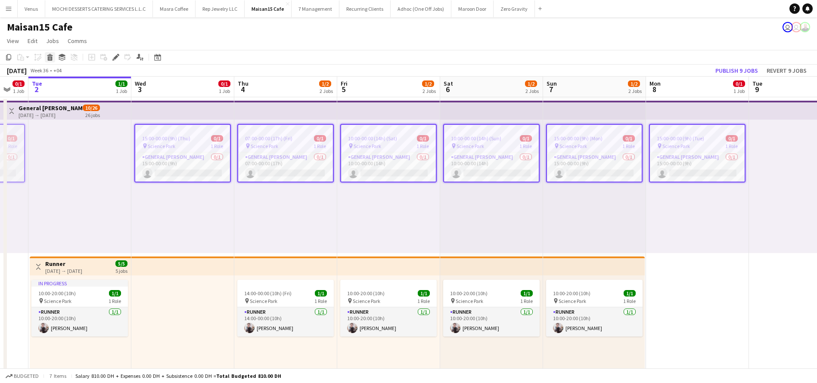
click at [47, 55] on icon "Delete" at bounding box center [50, 57] width 7 height 7
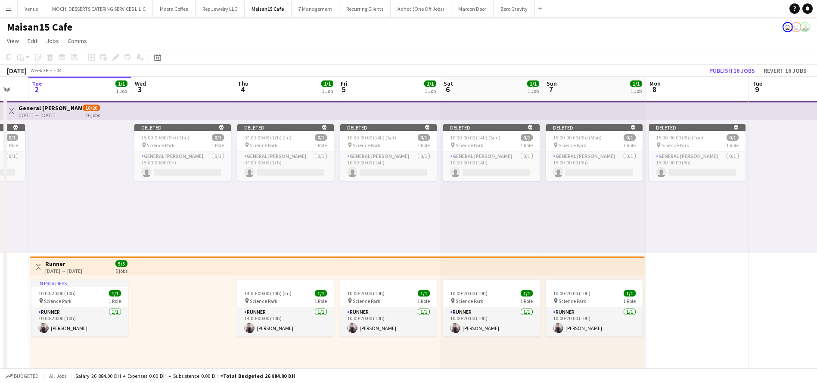
click at [714, 287] on app-date-cell "Deleted skull 15:00-00:00 (9h) (Tue) 0/1 pin Science Park 1 Role General [PERSO…" at bounding box center [697, 254] width 103 height 315
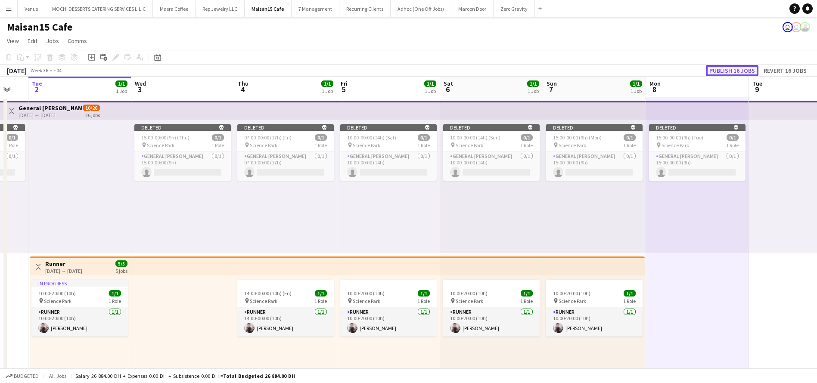
click at [740, 67] on button "Publish 16 jobs" at bounding box center [732, 70] width 53 height 11
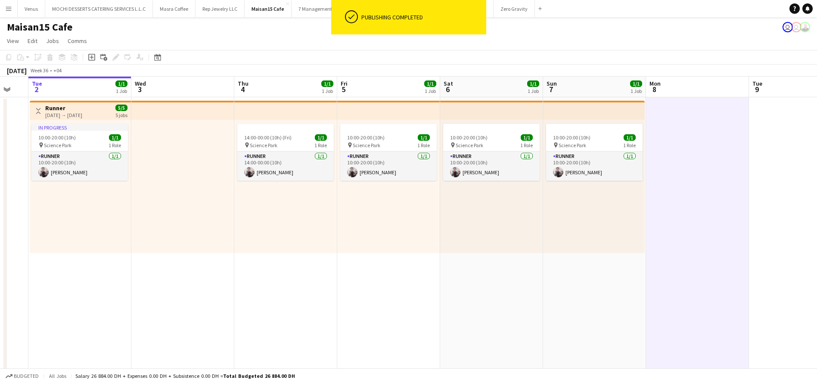
click at [174, 107] on app-top-bar at bounding box center [182, 110] width 103 height 19
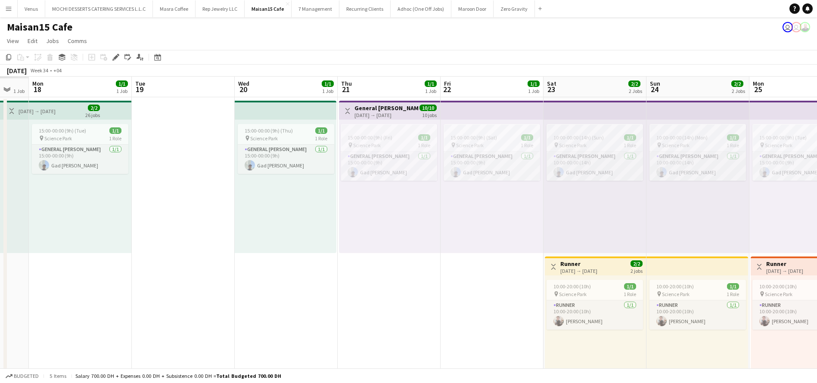
scroll to position [0, 274]
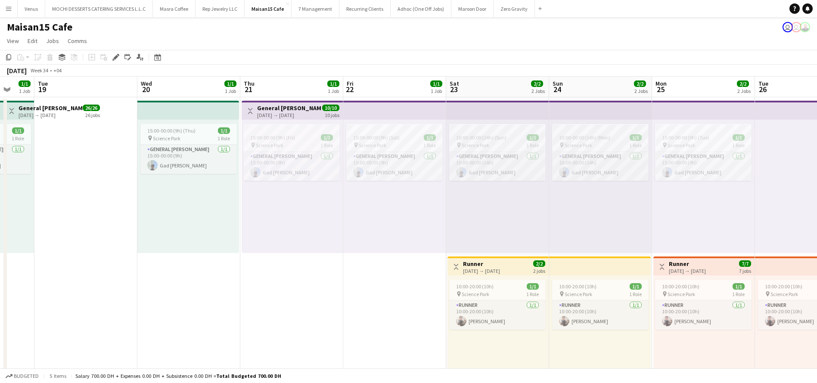
click at [289, 101] on app-top-bar "Toggle View General [PERSON_NAME] [DATE] → [DATE] 10/10 10 jobs" at bounding box center [292, 110] width 101 height 19
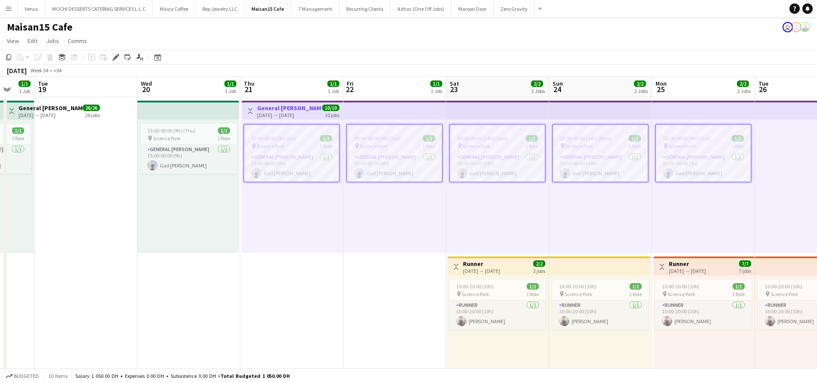
click at [294, 112] on div "[DATE] → [DATE]" at bounding box center [289, 115] width 64 height 6
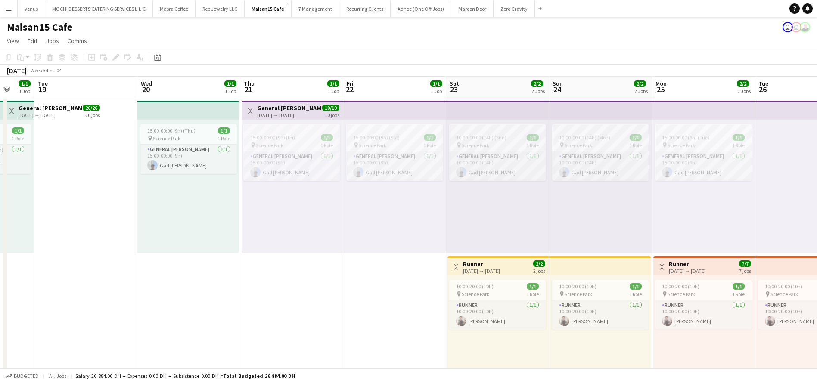
click at [293, 112] on div "[DATE] → [DATE]" at bounding box center [289, 115] width 64 height 6
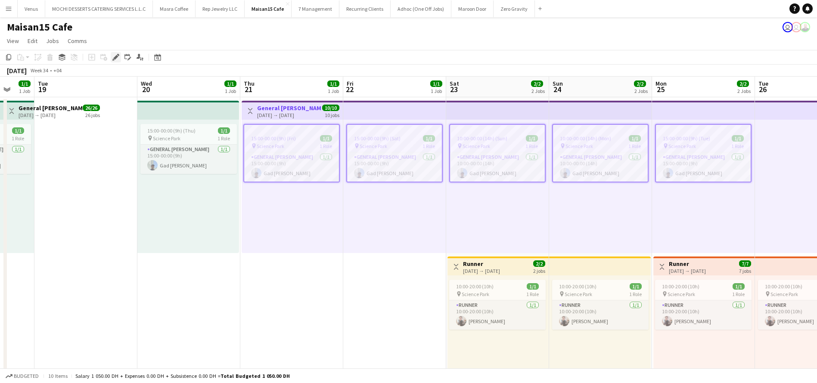
click at [118, 58] on icon "Edit" at bounding box center [115, 57] width 7 height 7
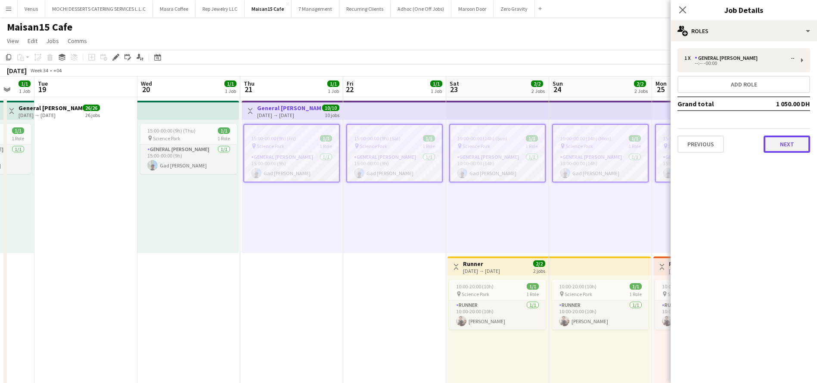
click at [799, 149] on button "Next" at bounding box center [787, 144] width 47 height 17
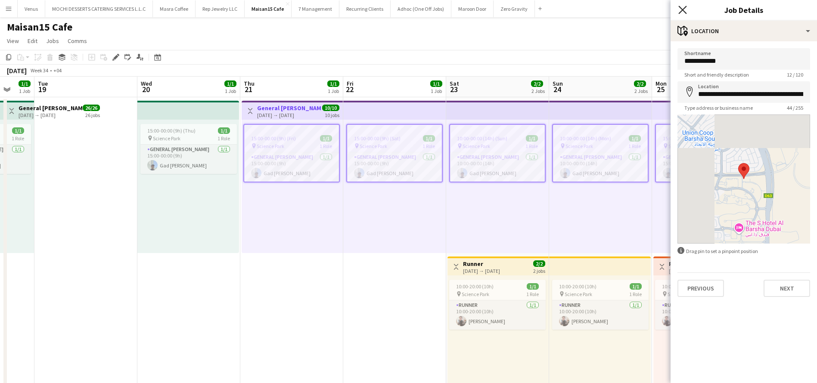
click at [683, 9] on icon at bounding box center [682, 10] width 8 height 8
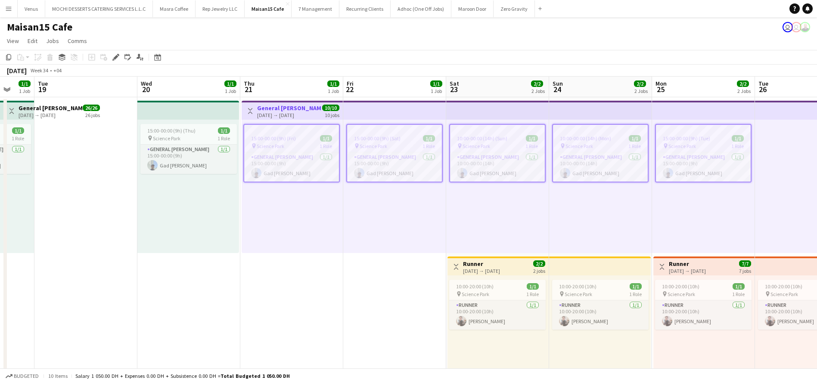
click at [302, 107] on h3 "General [PERSON_NAME]" at bounding box center [289, 108] width 64 height 8
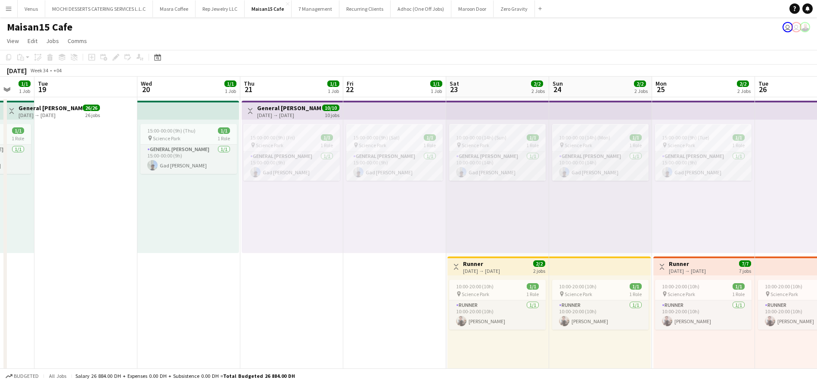
click at [311, 112] on div "[DATE] → [DATE]" at bounding box center [289, 115] width 64 height 6
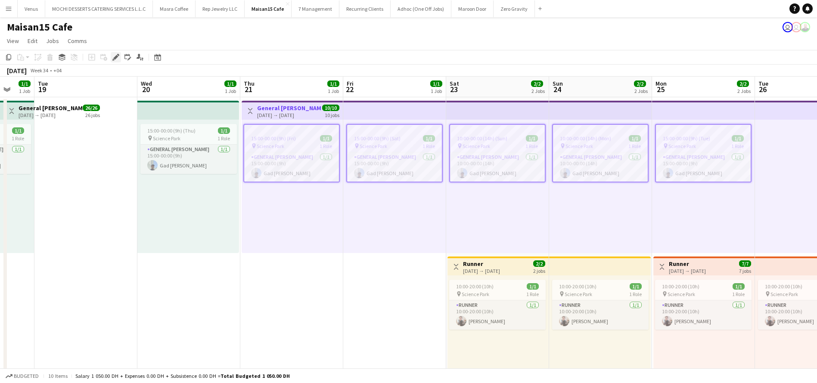
click at [116, 58] on icon at bounding box center [115, 57] width 5 height 5
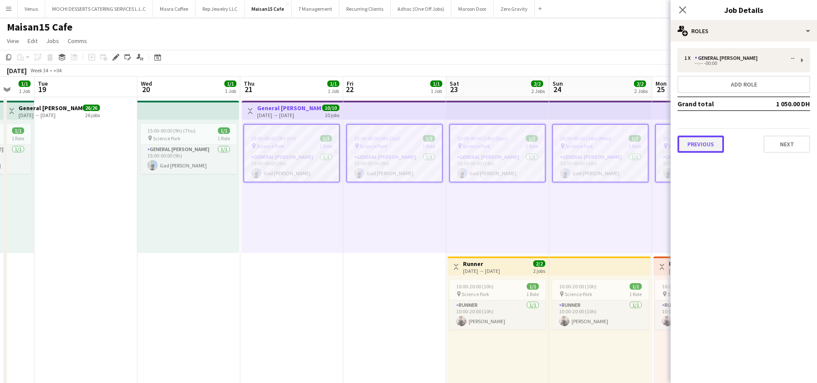
click at [699, 143] on button "Previous" at bounding box center [700, 144] width 47 height 17
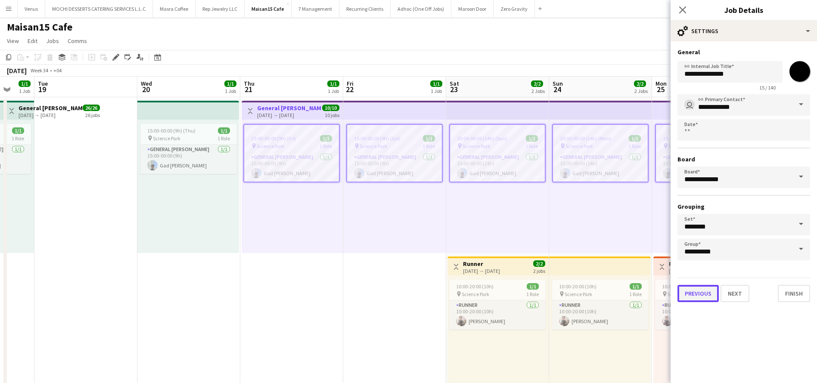
click at [702, 292] on button "Previous" at bounding box center [697, 293] width 41 height 17
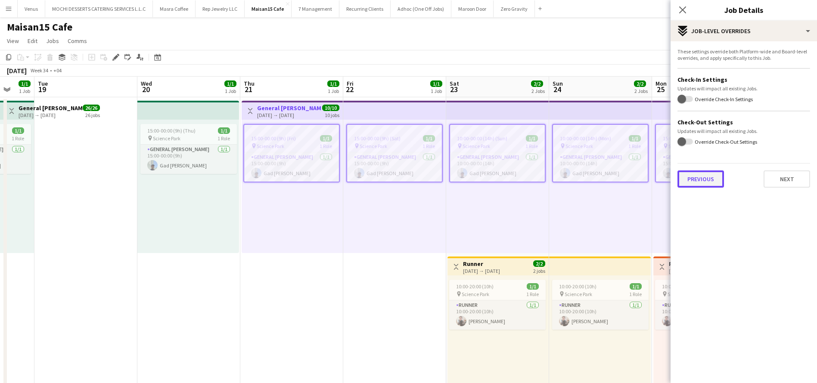
click at [708, 183] on button "Previous" at bounding box center [700, 179] width 47 height 17
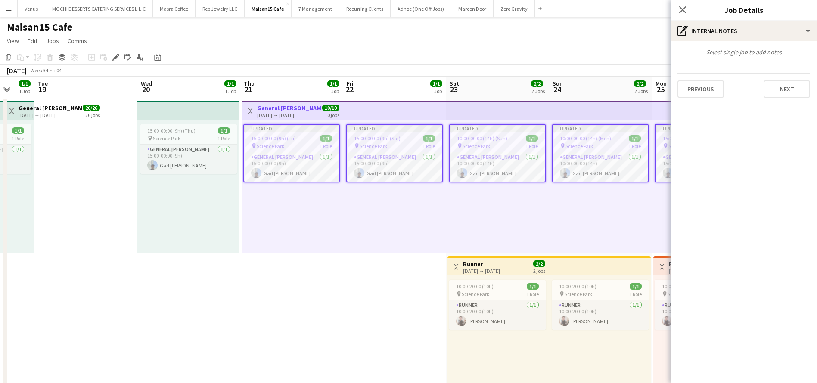
click at [708, 98] on div "Select single job to add notes Previous Next" at bounding box center [744, 72] width 146 height 63
click at [705, 81] on button "Previous" at bounding box center [700, 89] width 47 height 17
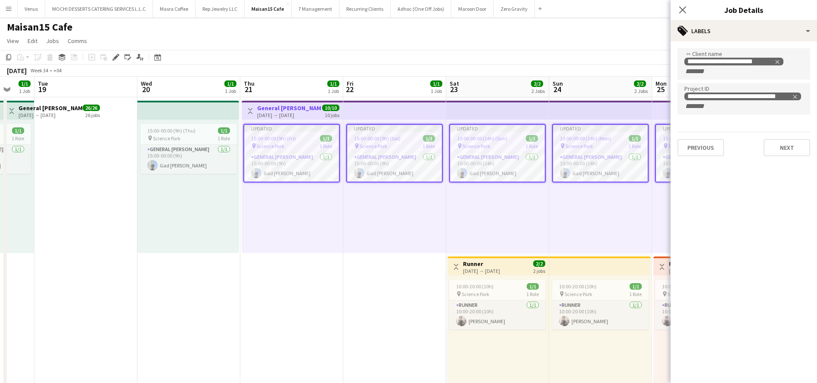
click at [298, 87] on app-board-header-date "Thu 21 1/1 1 Job" at bounding box center [291, 87] width 103 height 21
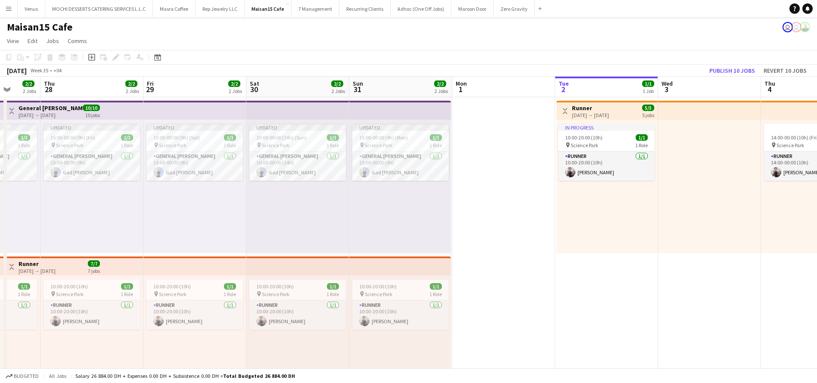
scroll to position [0, 381]
